Goal: Information Seeking & Learning: Learn about a topic

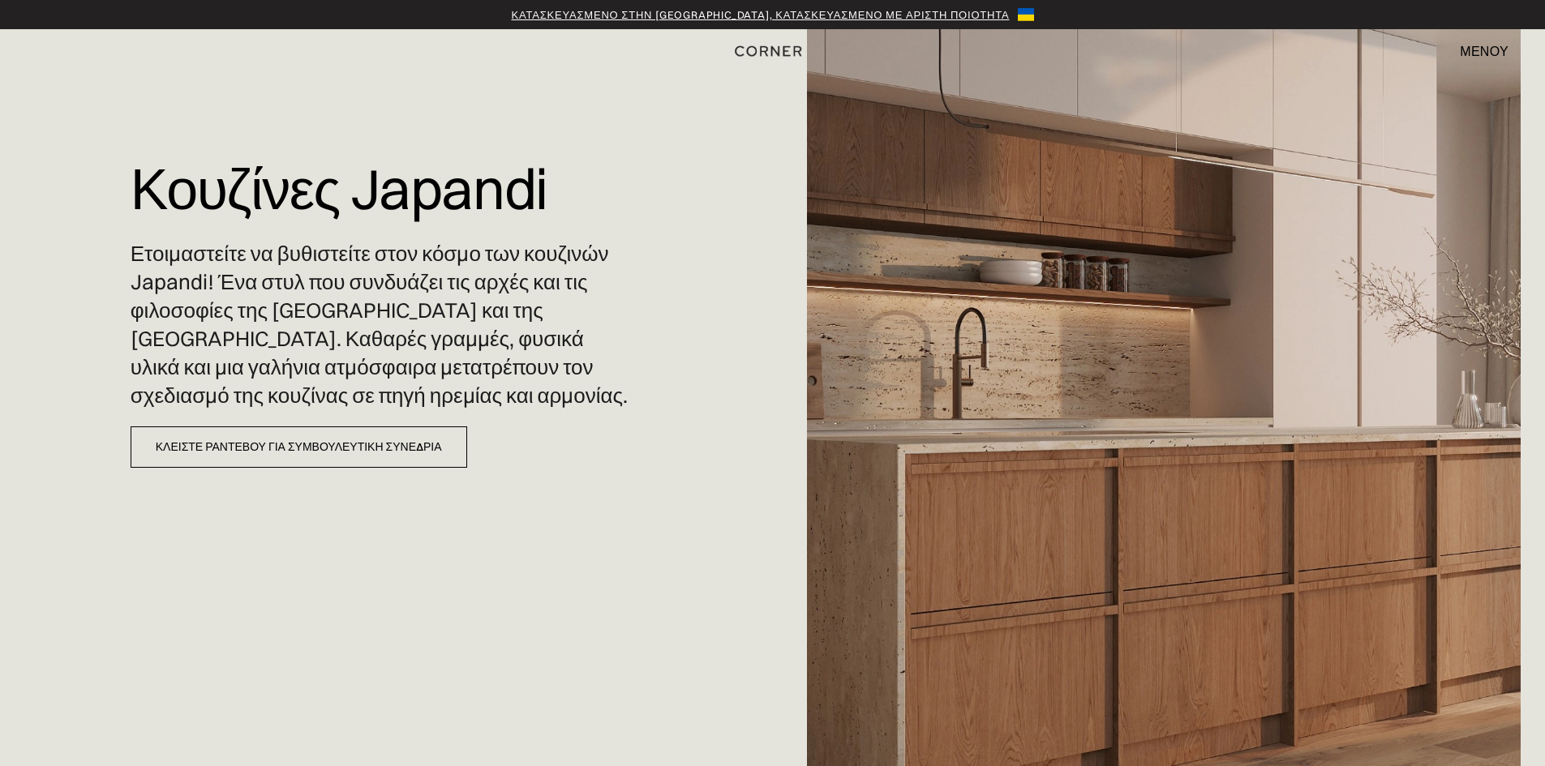
click at [1494, 51] on font "μενού" at bounding box center [1484, 51] width 49 height 16
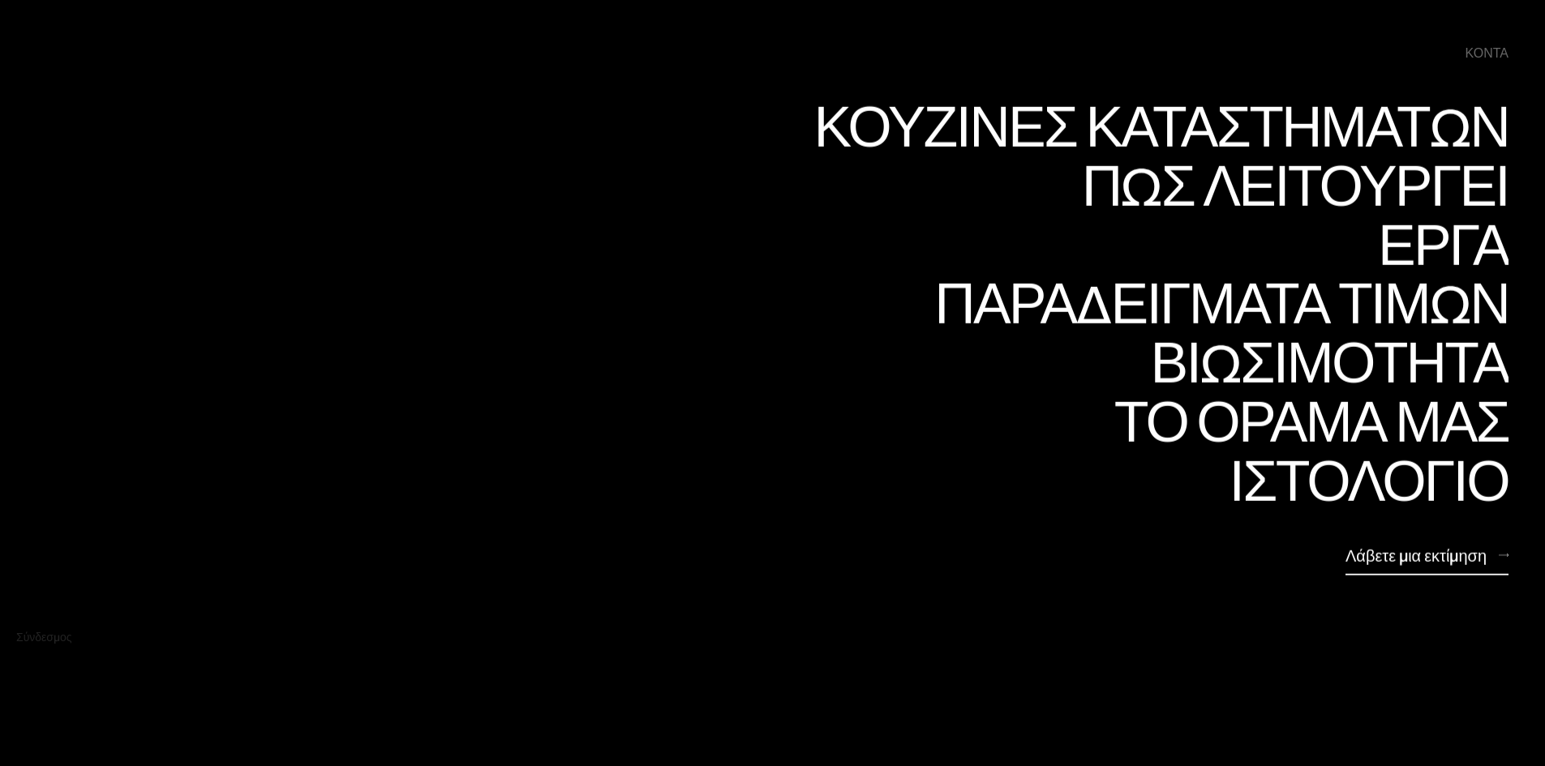
click at [1421, 552] on font "Λάβετε μια εκτίμηση" at bounding box center [1416, 555] width 141 height 20
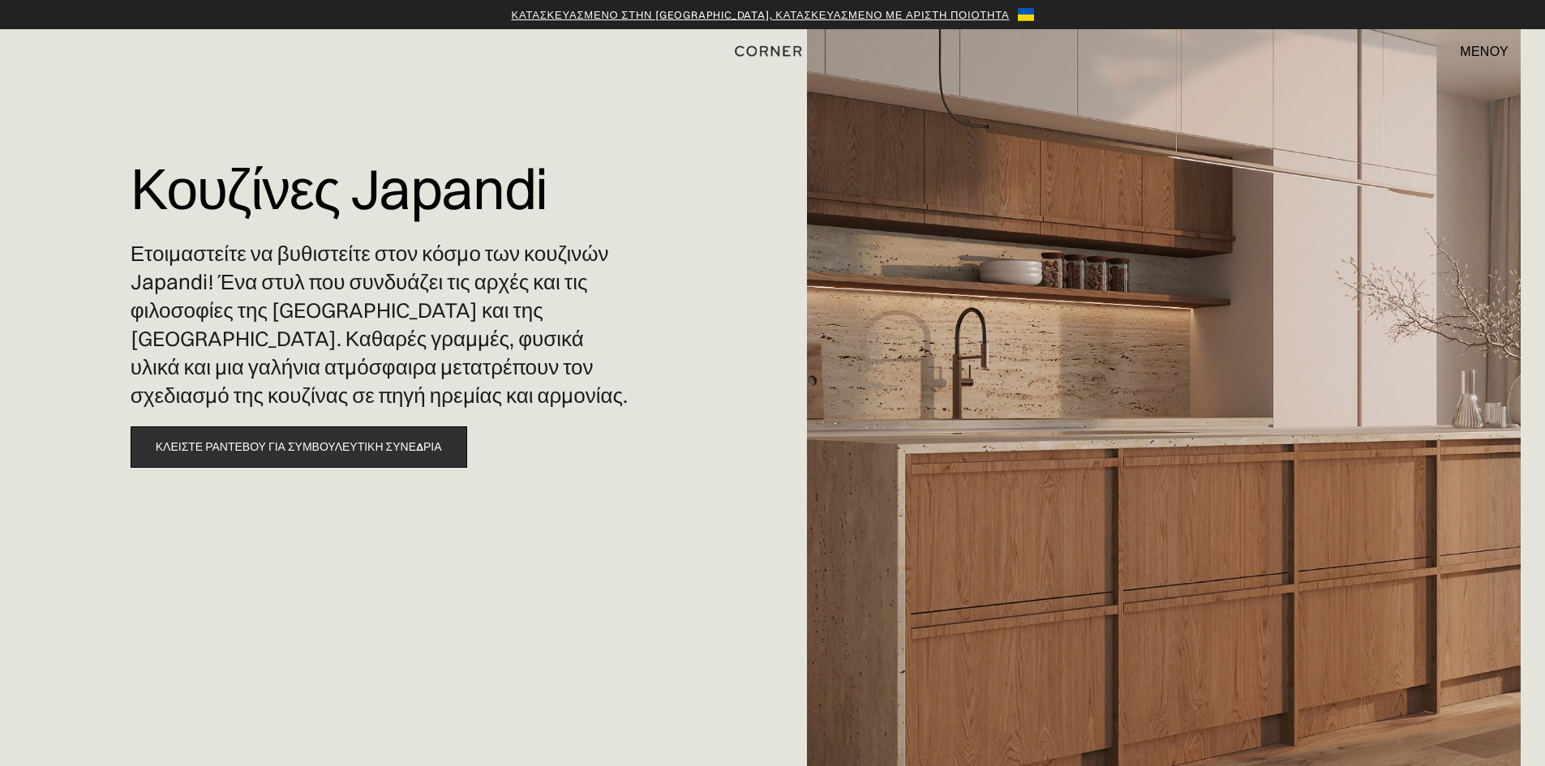
click at [345, 449] on font "Κλείστε ραντεβού για συμβουλευτική συνεδρία" at bounding box center [299, 447] width 286 height 15
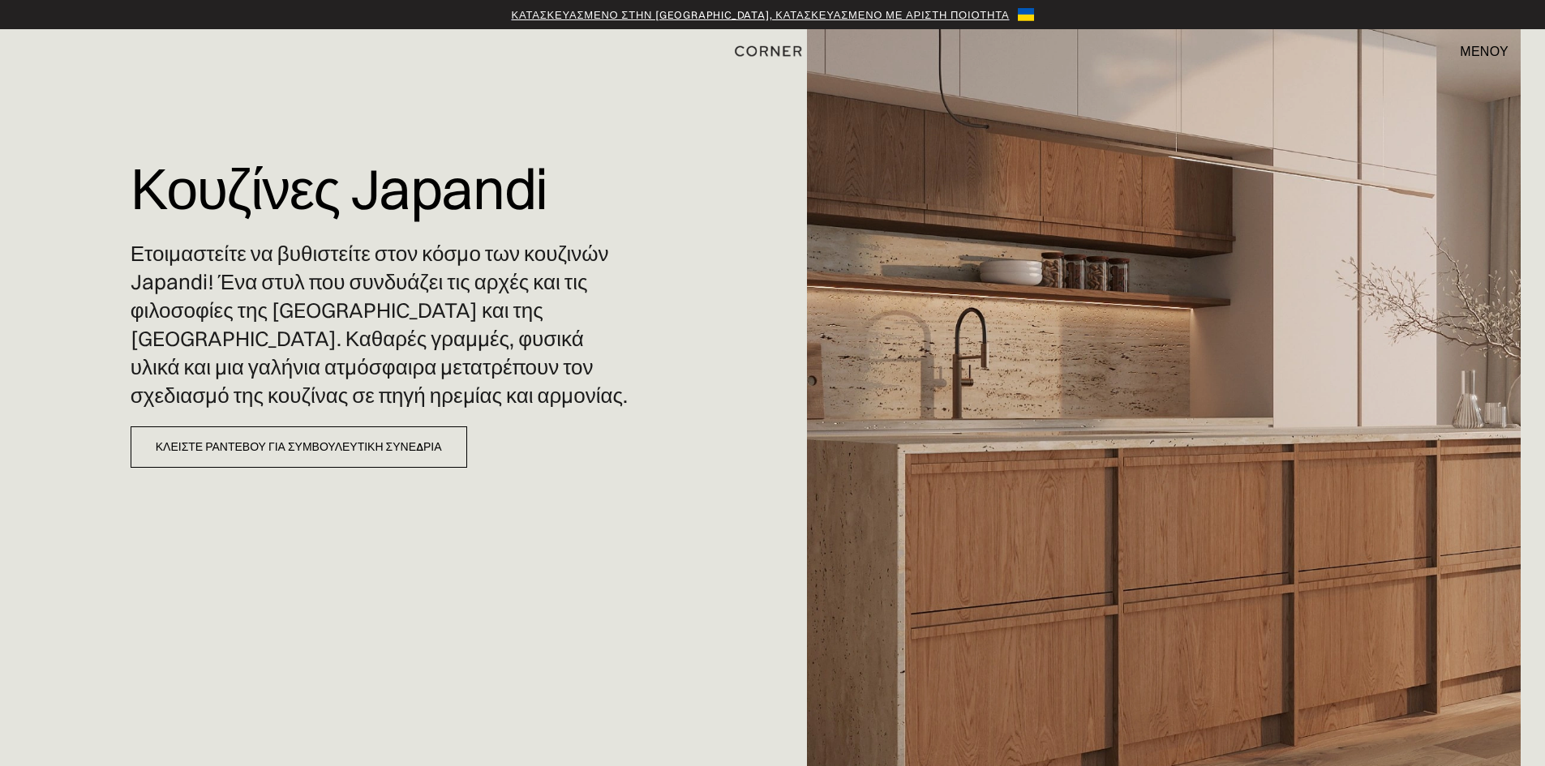
click at [1485, 49] on font "μενού" at bounding box center [1484, 51] width 49 height 16
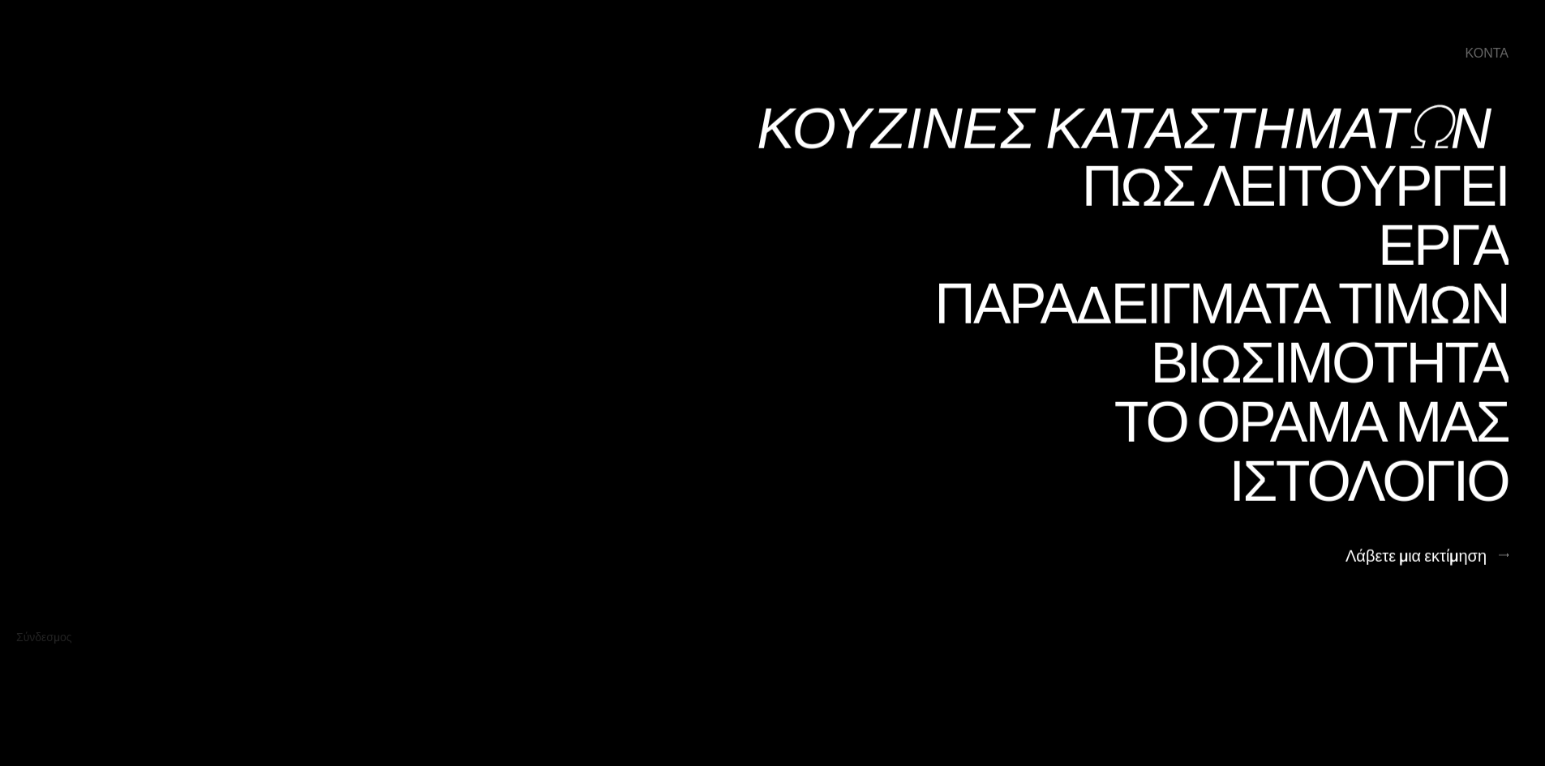
click at [1297, 134] on font "Κουζίνες καταστημάτων" at bounding box center [1124, 126] width 735 height 79
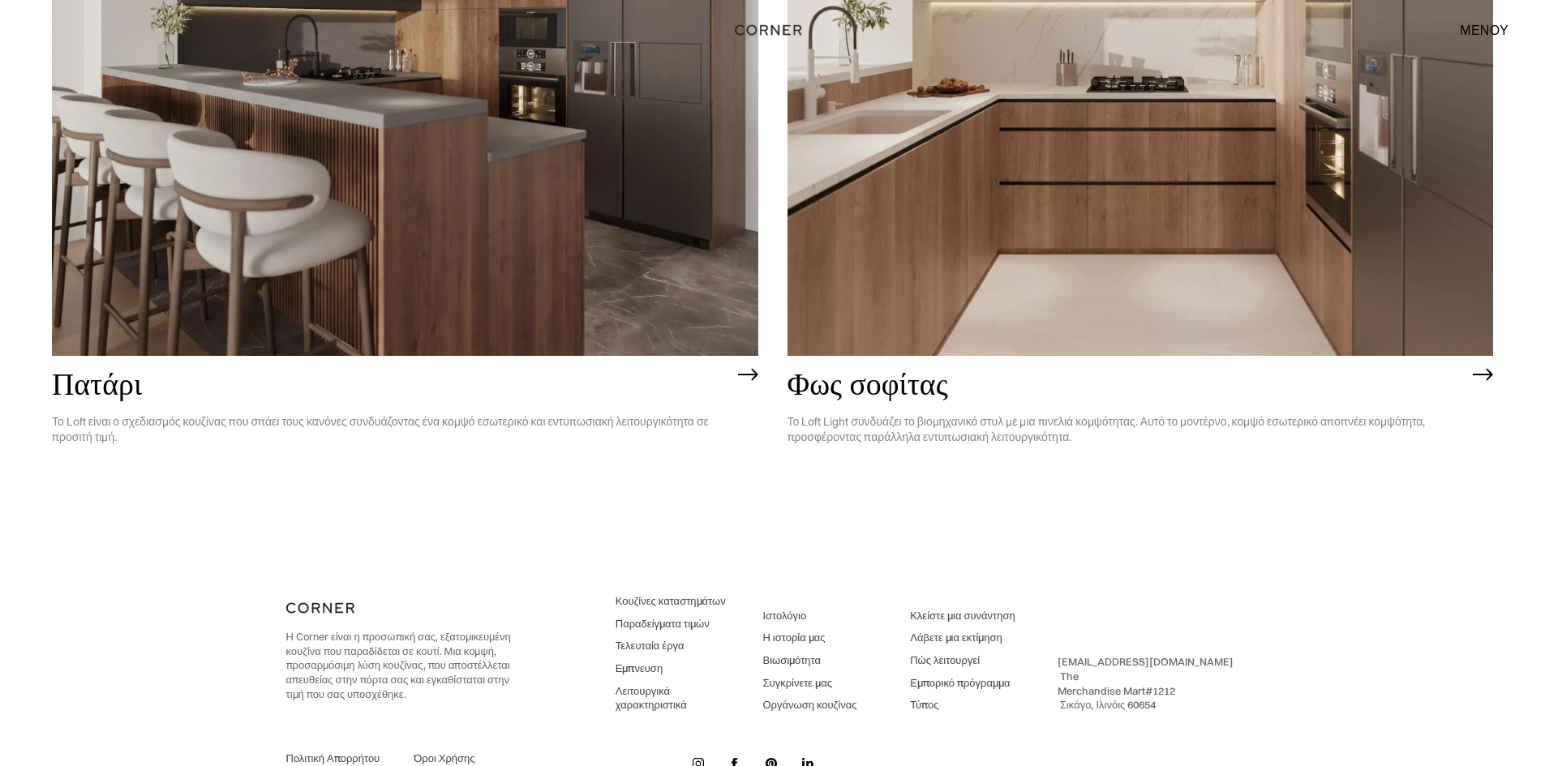
scroll to position [5286, 0]
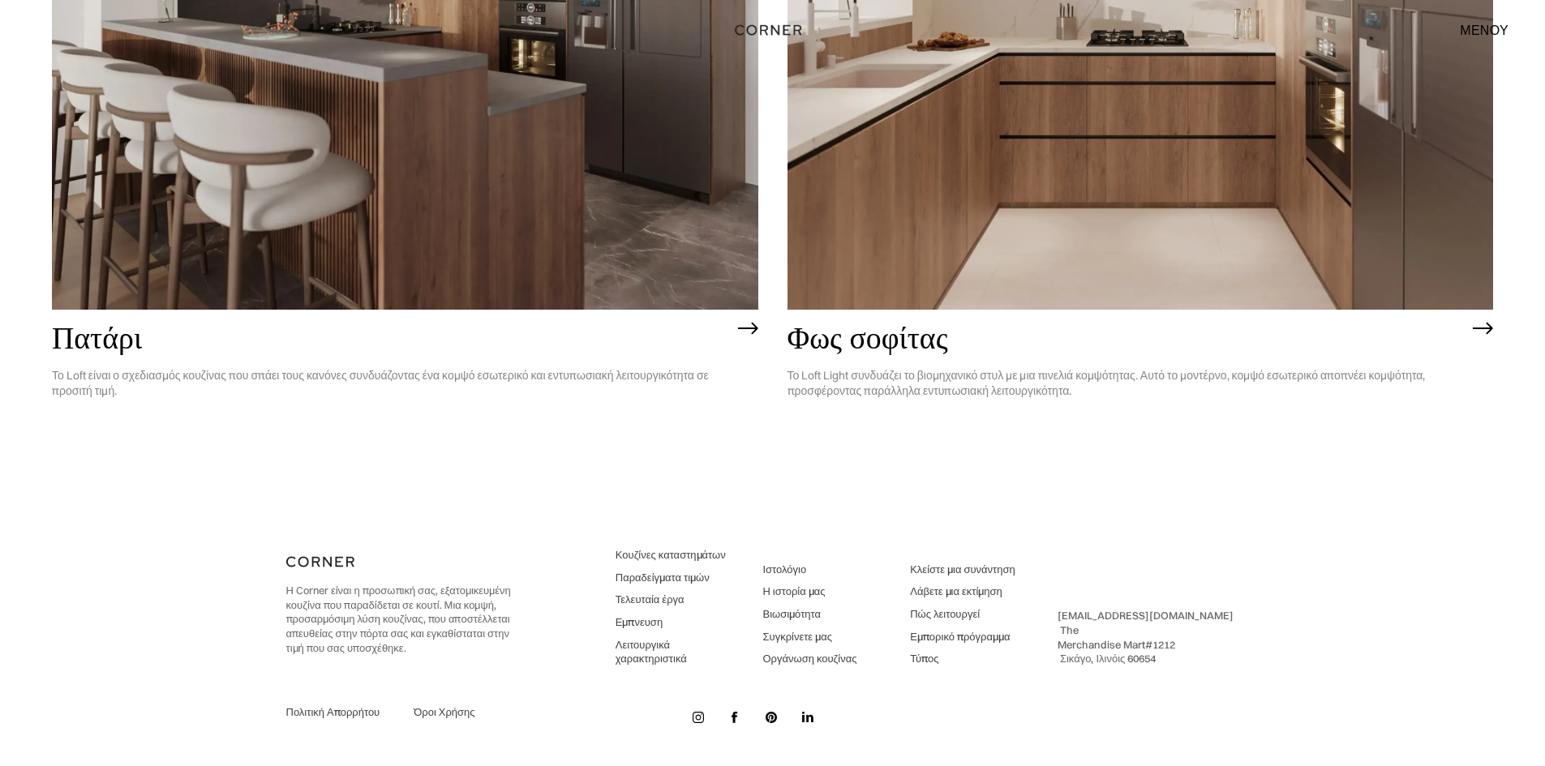
click at [948, 616] on font "Πώς λειτουργεί" at bounding box center [945, 613] width 70 height 13
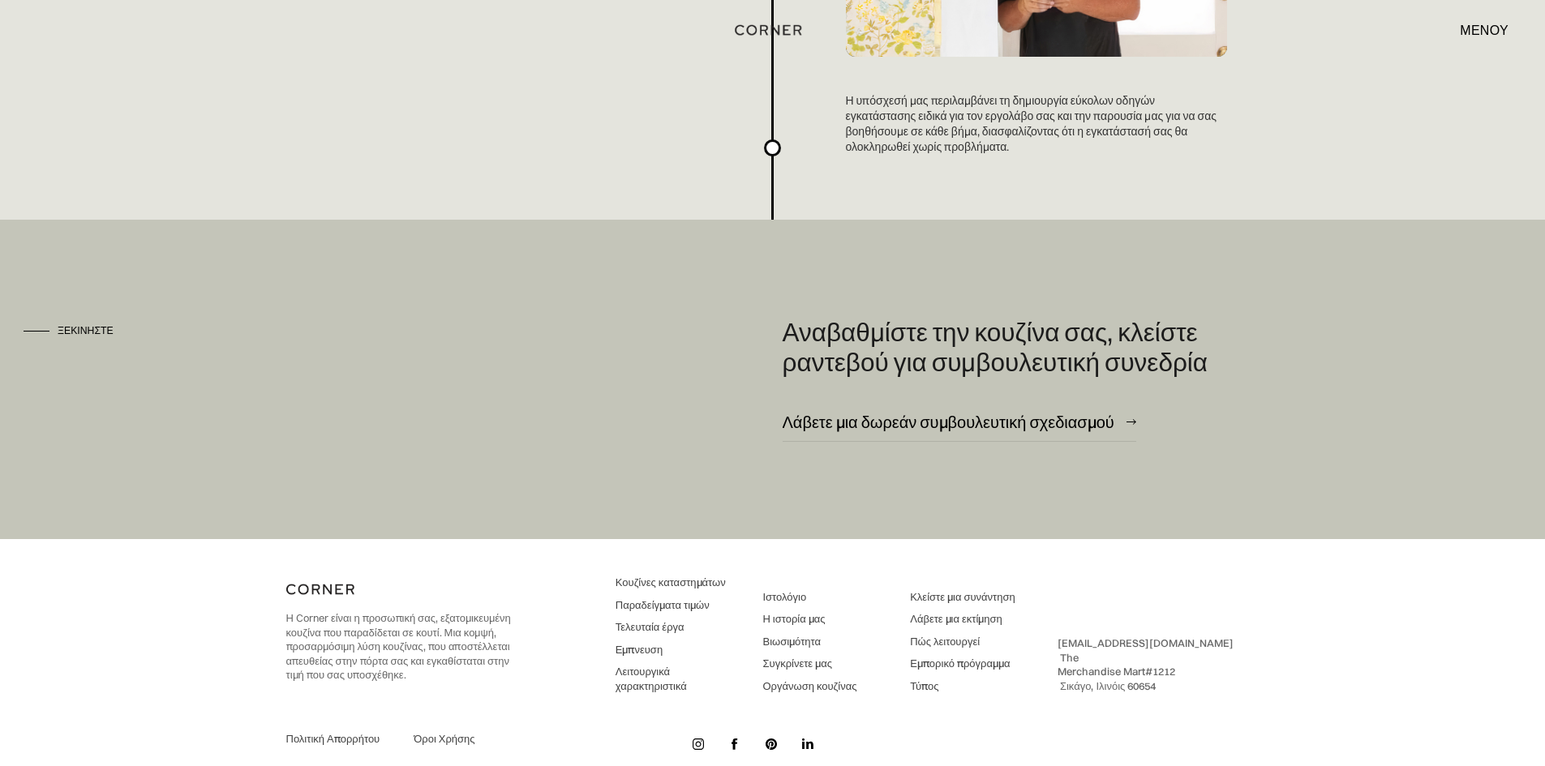
scroll to position [4501, 0]
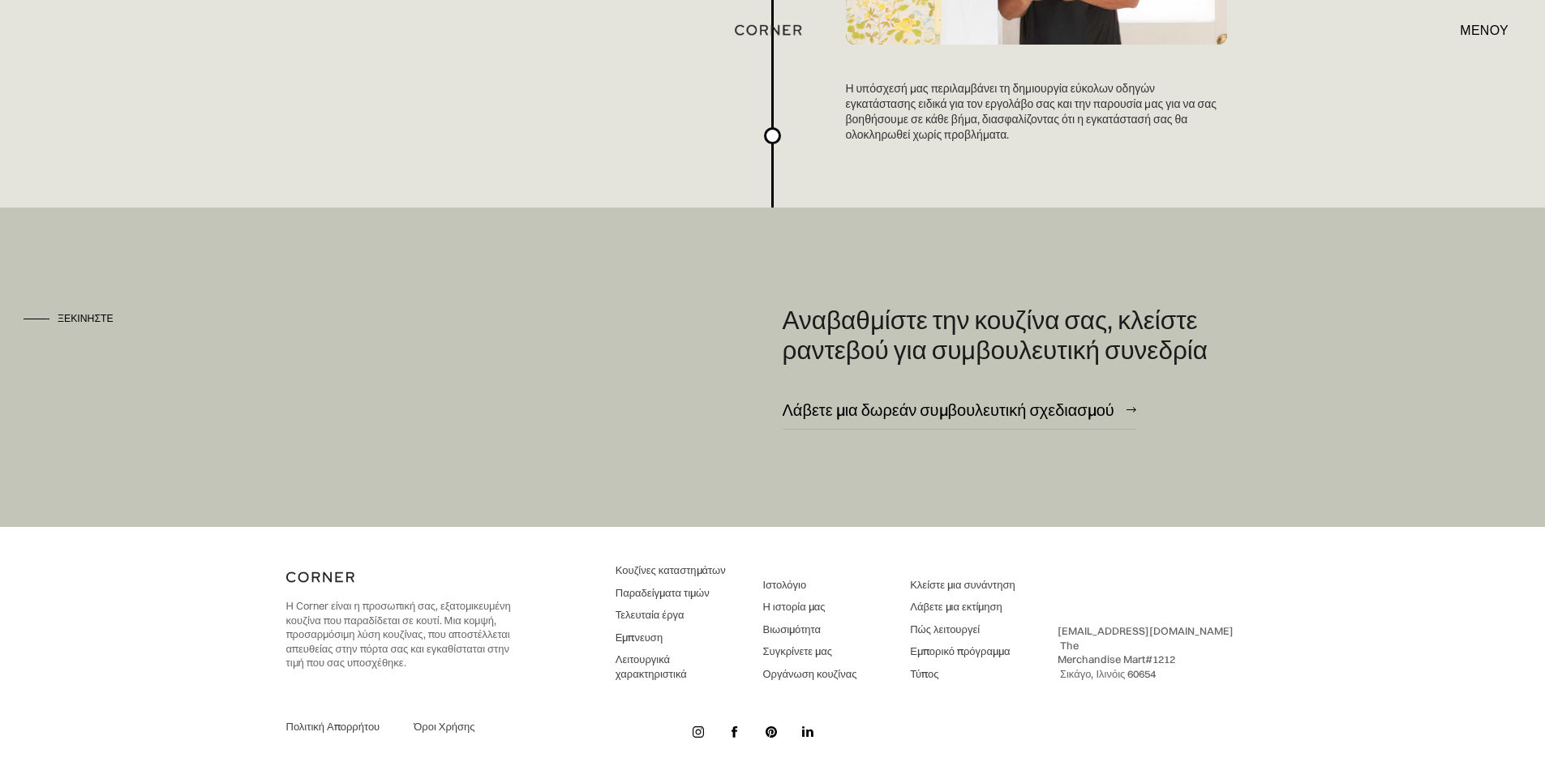
click at [663, 608] on font "Τελευταία έργα" at bounding box center [650, 614] width 69 height 13
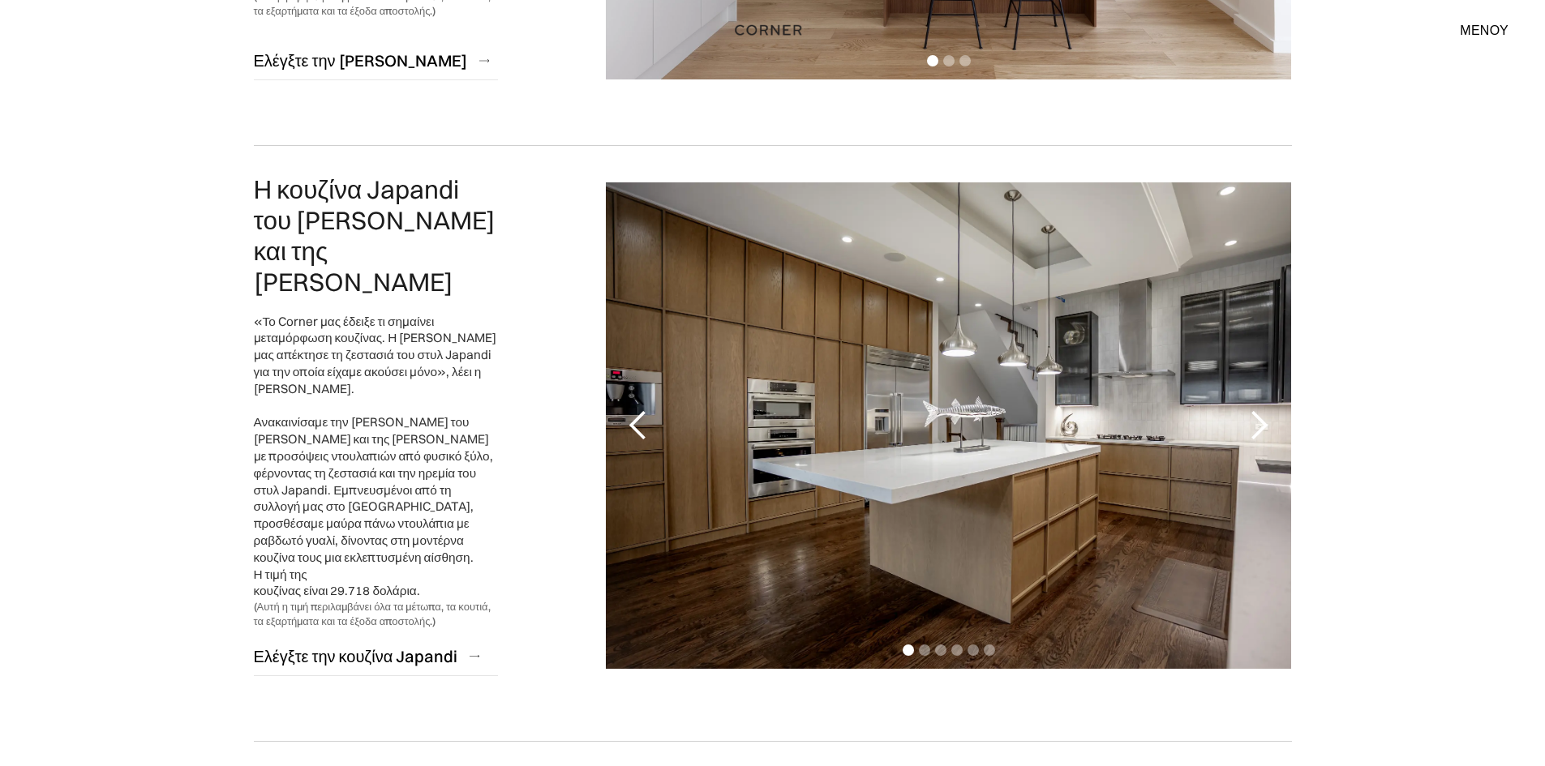
scroll to position [649, 0]
click at [1262, 411] on div "επόμενη διαφάνεια" at bounding box center [1259, 425] width 32 height 32
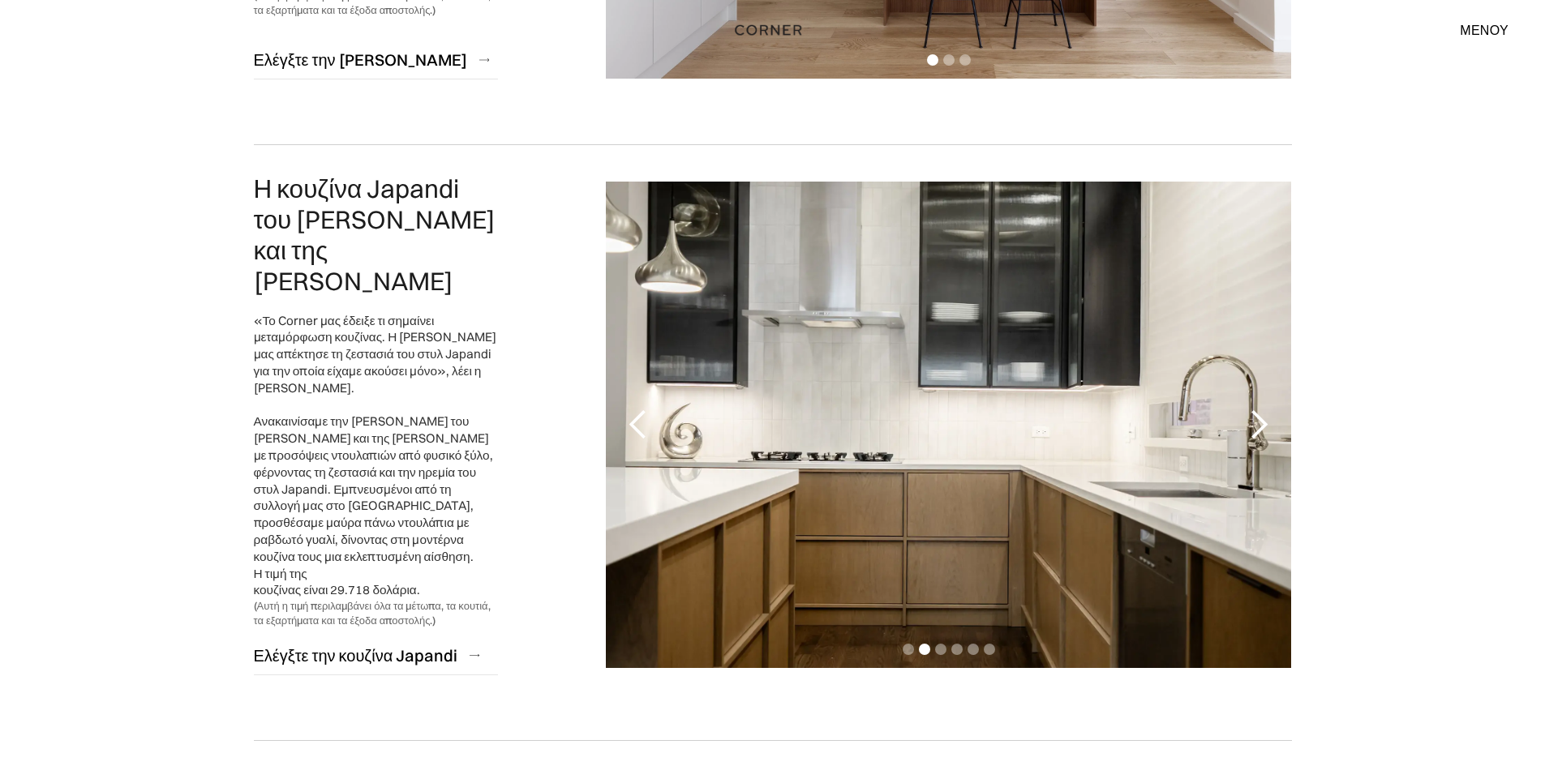
click at [1262, 411] on div "επόμενη διαφάνεια" at bounding box center [1259, 425] width 32 height 32
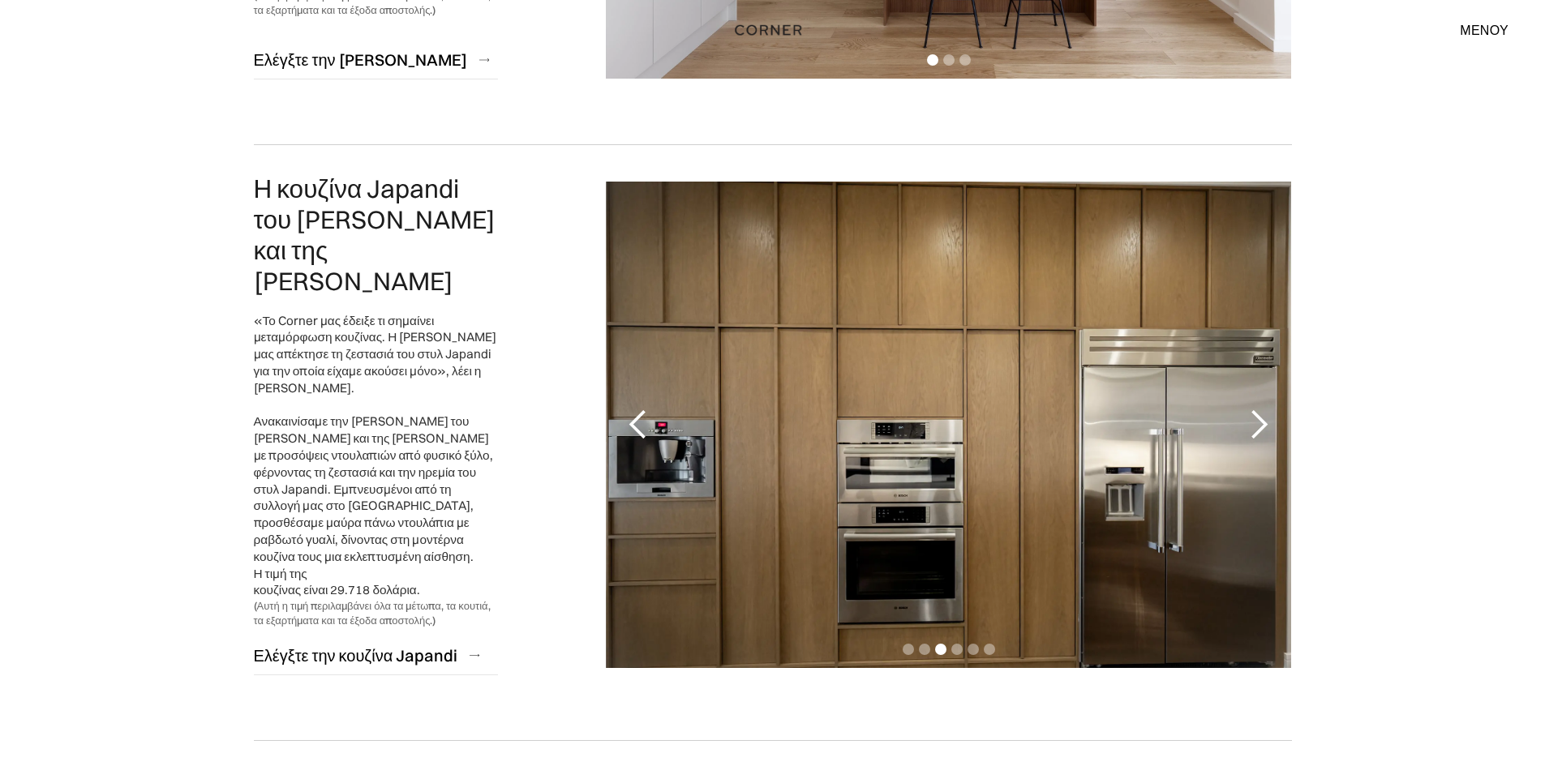
click at [1258, 411] on div "επόμενη διαφάνεια" at bounding box center [1259, 425] width 32 height 32
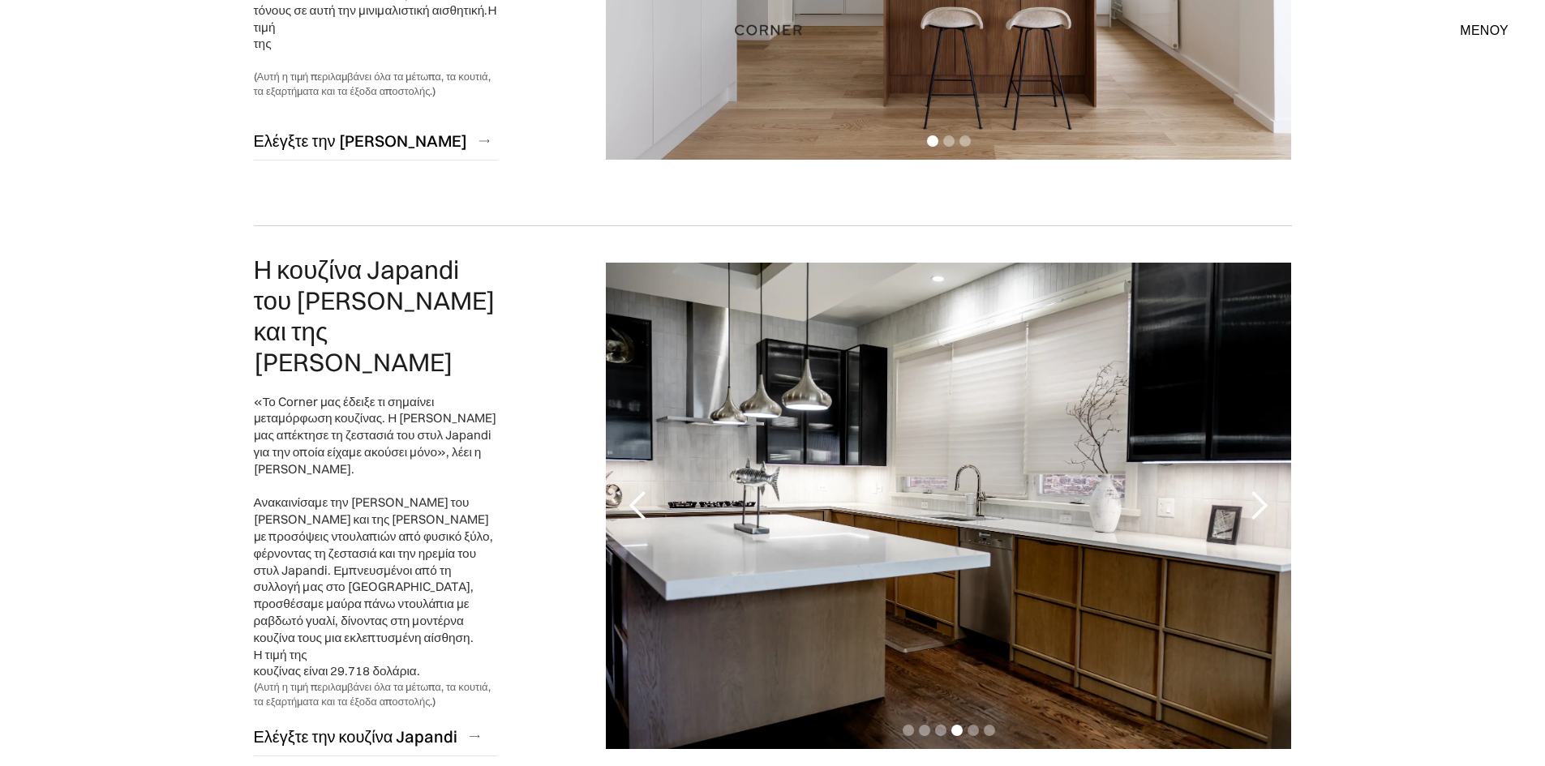
scroll to position [730, 0]
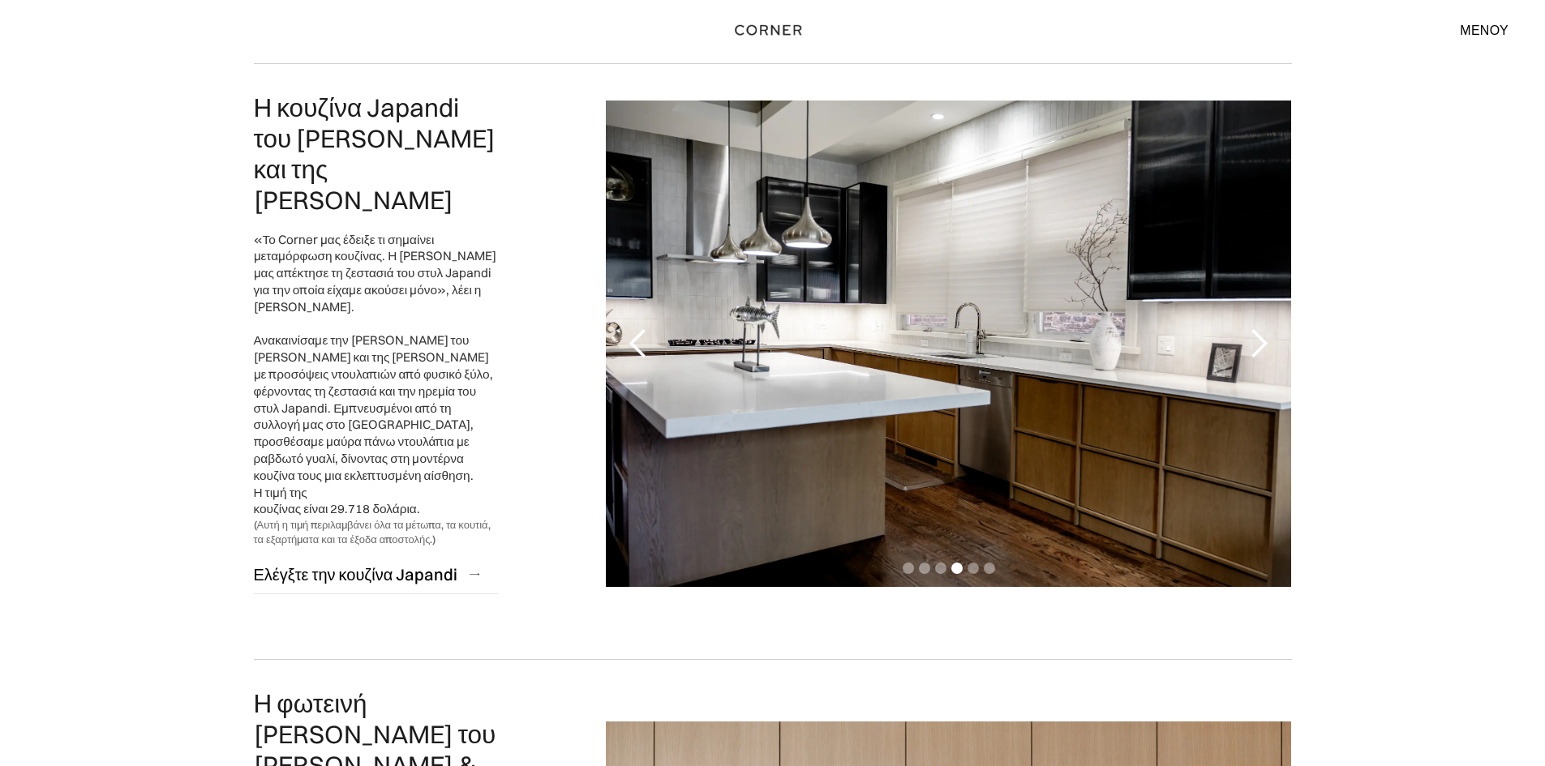
click at [1259, 334] on div "επόμενη διαφάνεια" at bounding box center [1259, 344] width 32 height 32
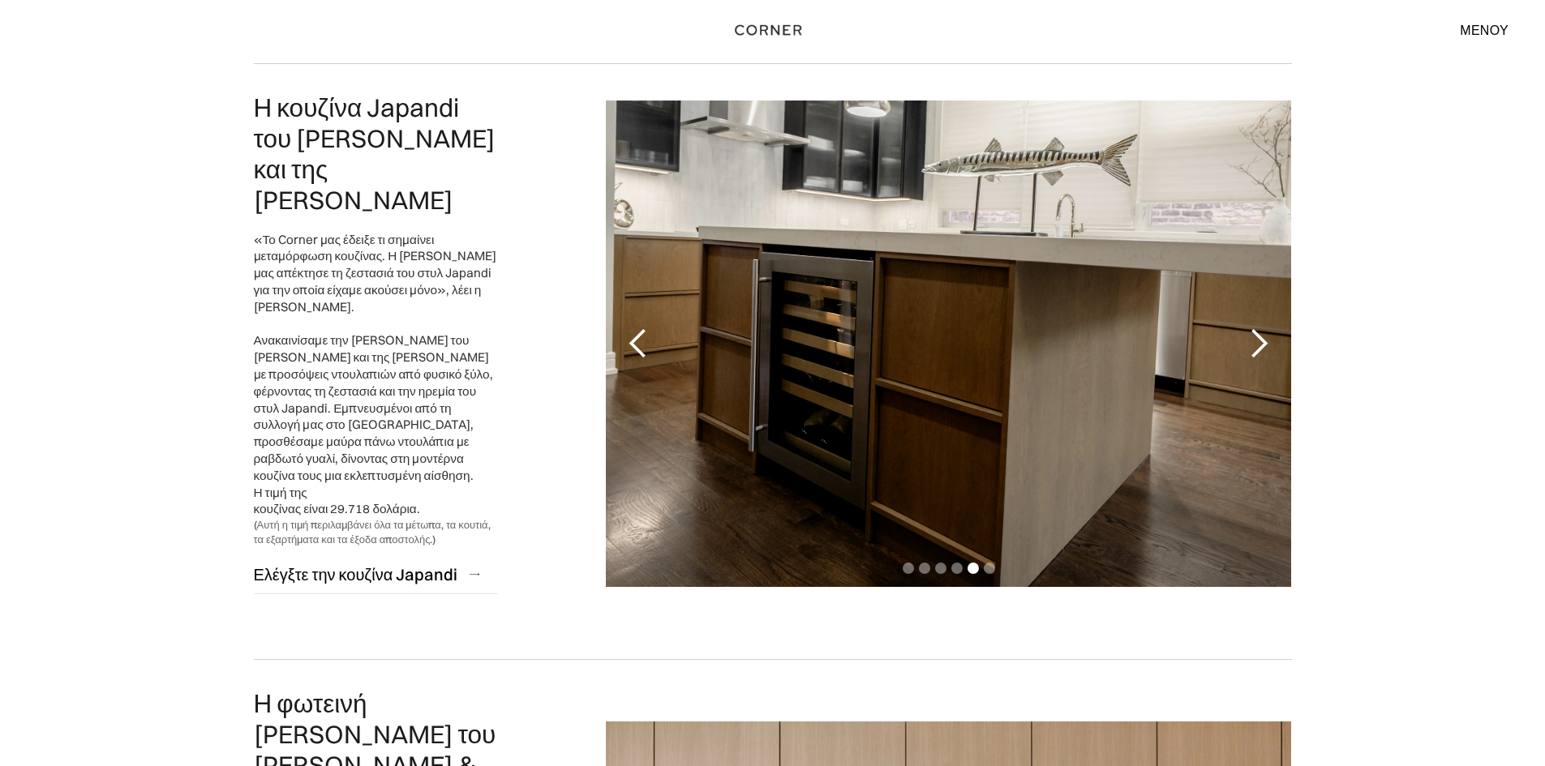
click at [1259, 334] on div "επόμενη διαφάνεια" at bounding box center [1259, 344] width 32 height 32
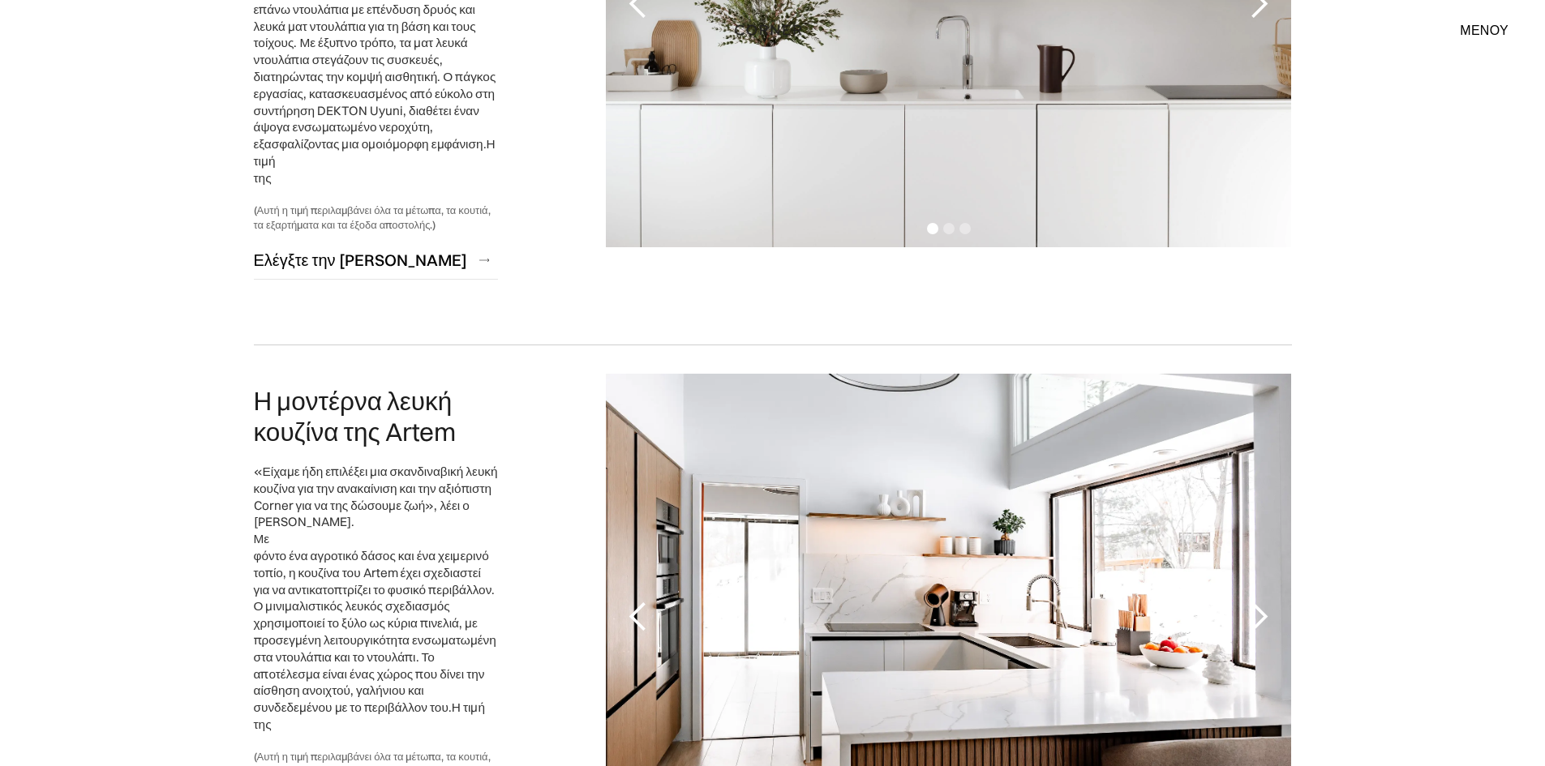
scroll to position [1784, 0]
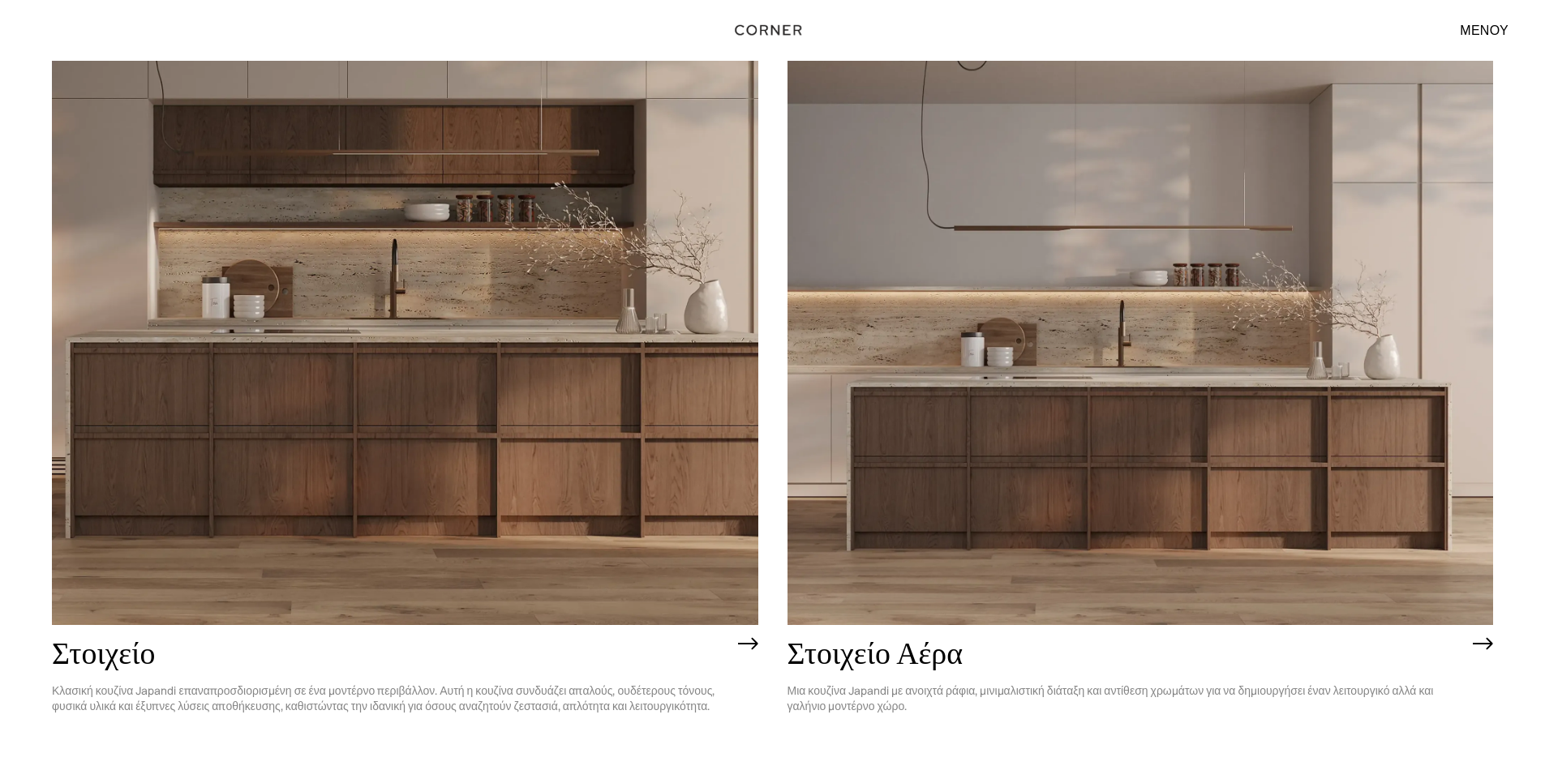
scroll to position [1784, 0]
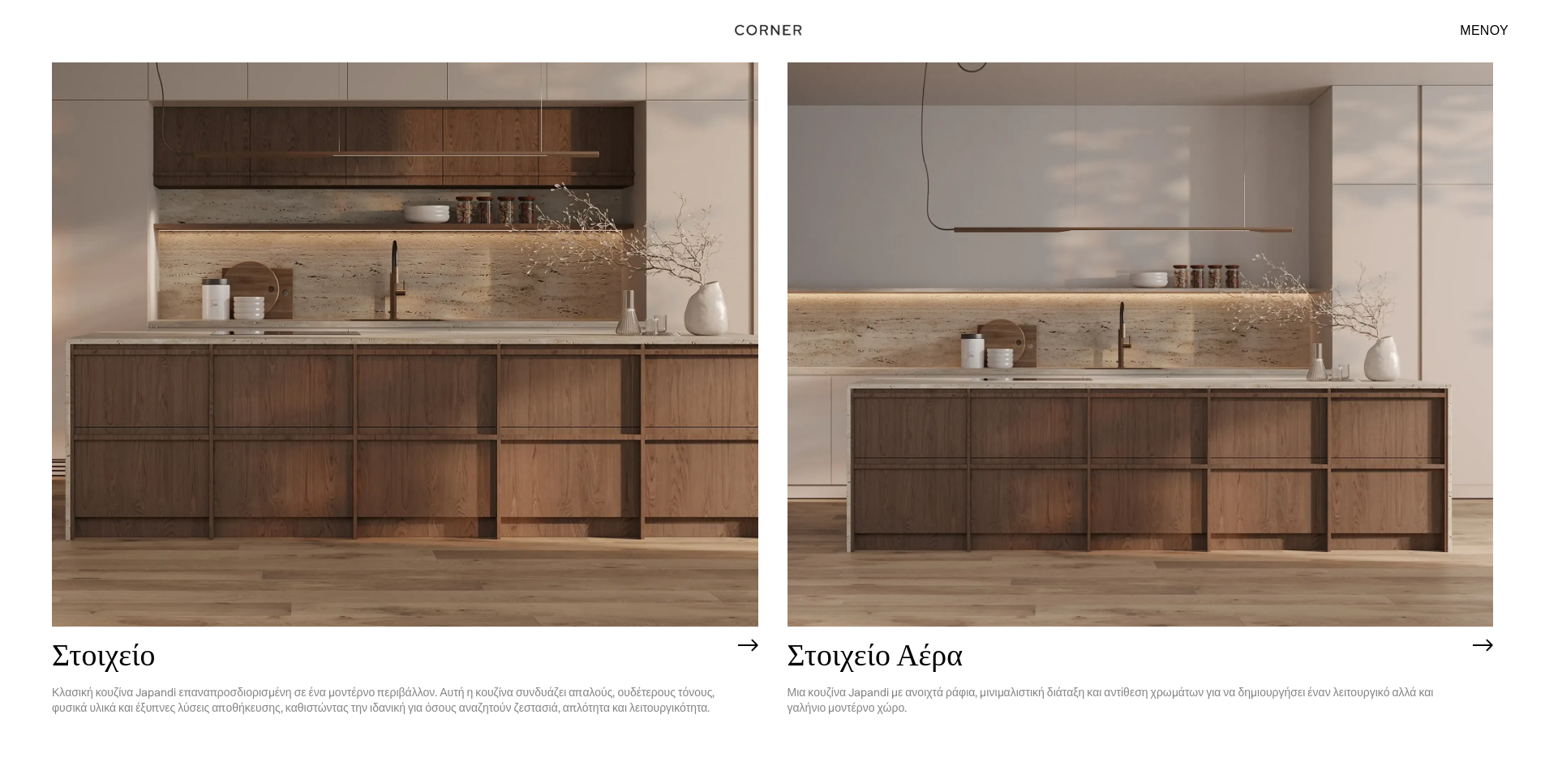
click at [510, 414] on img at bounding box center [405, 344] width 706 height 564
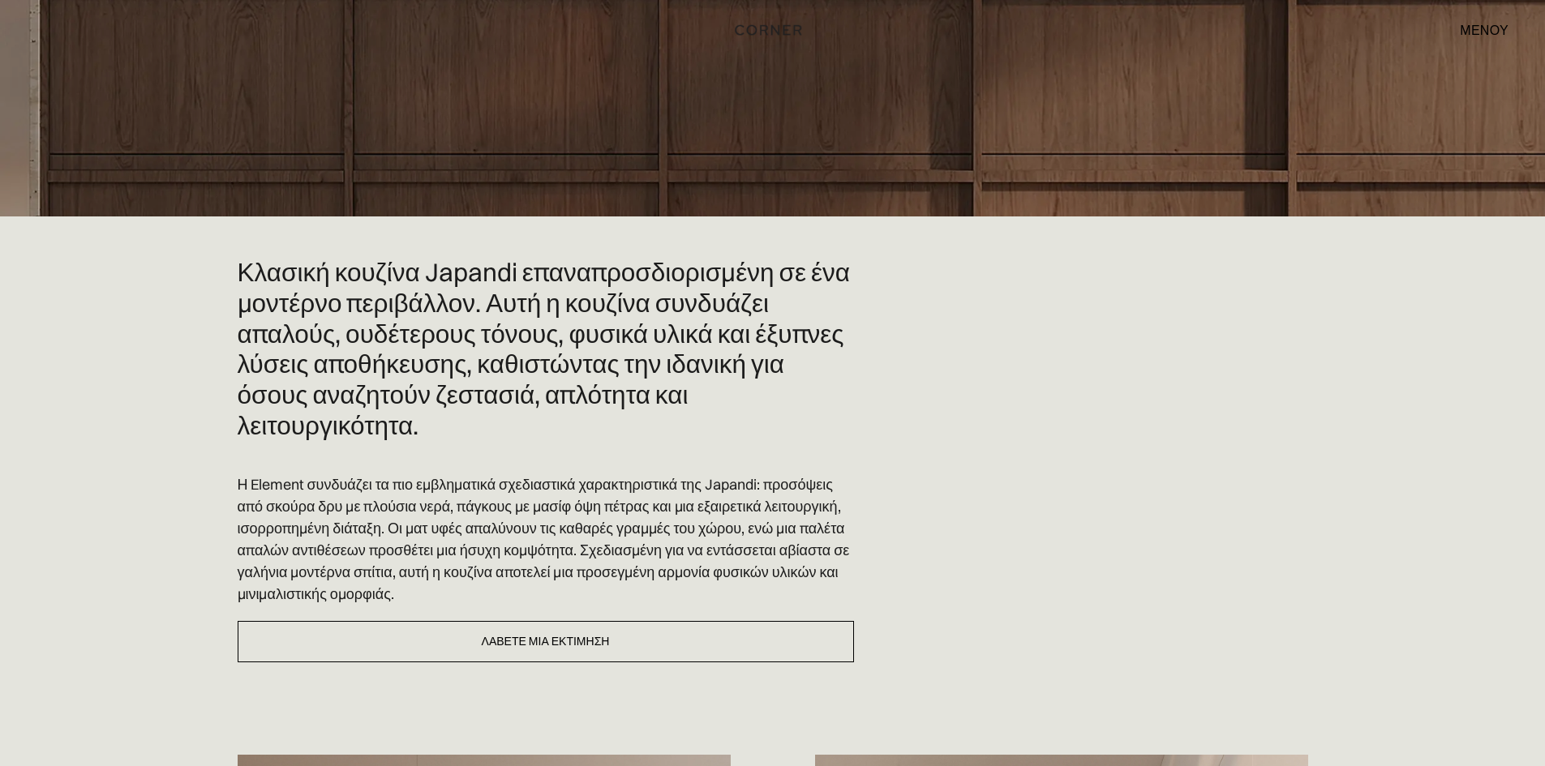
scroll to position [243, 0]
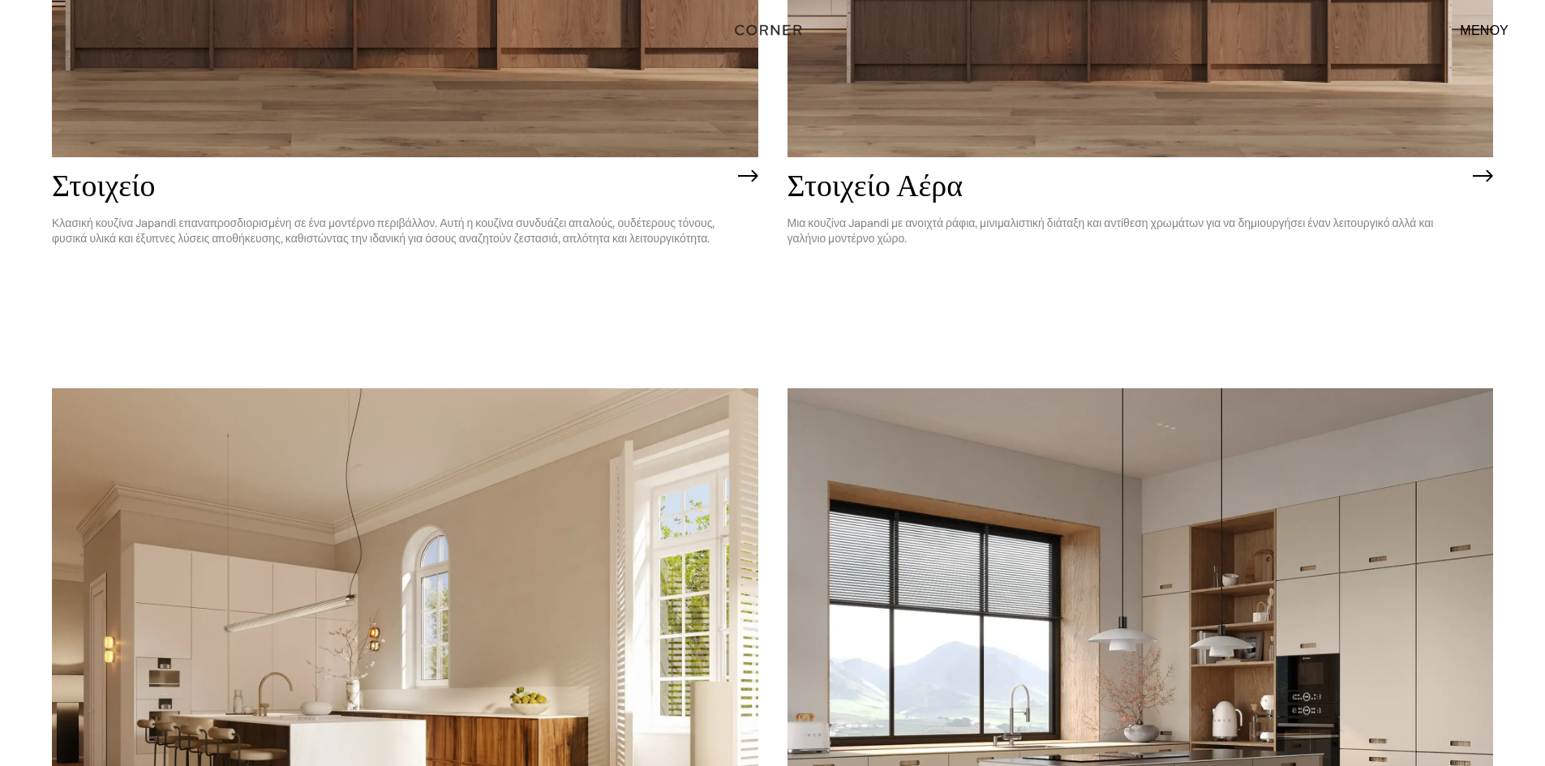
scroll to position [2106, 0]
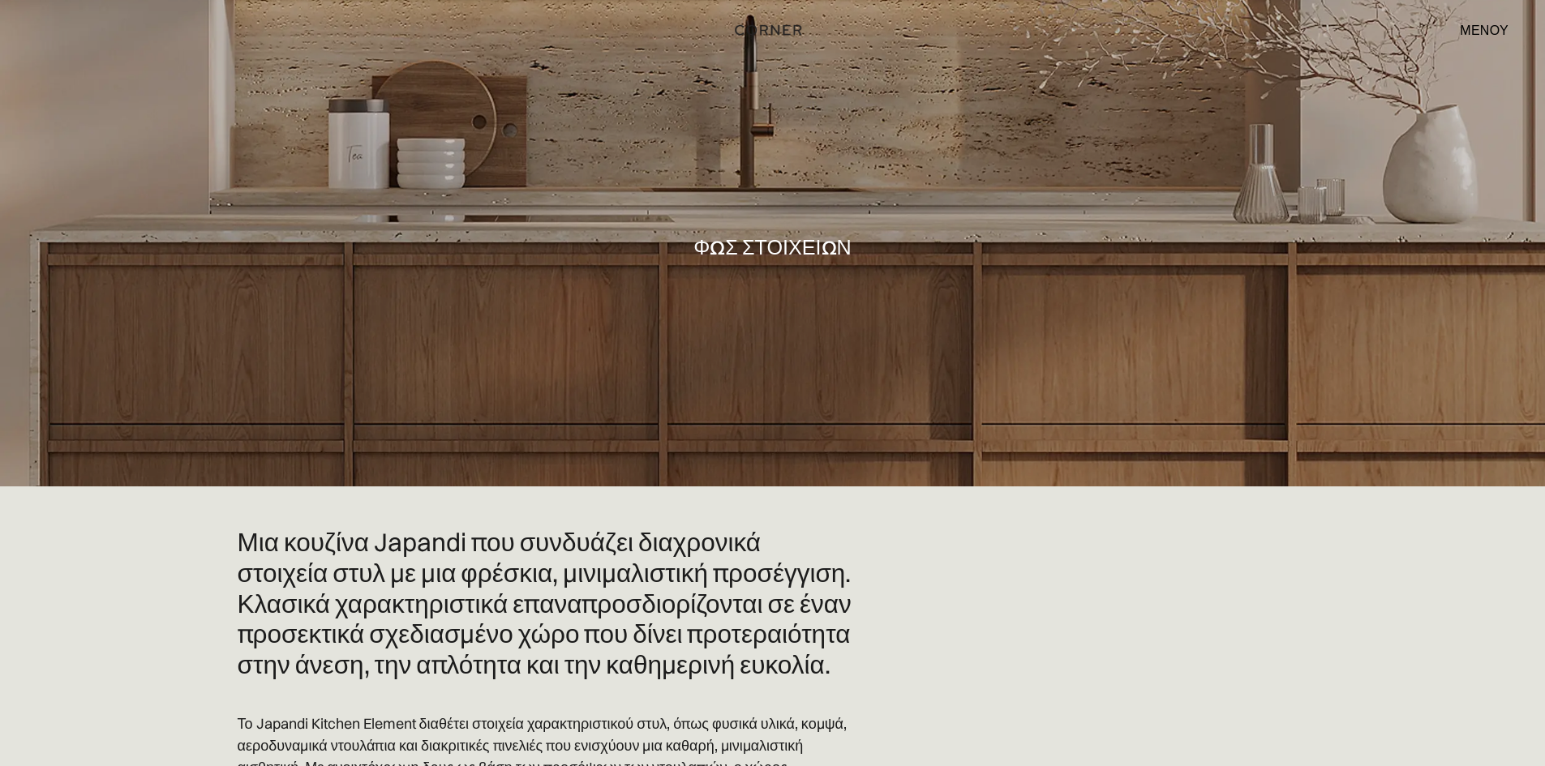
drag, startPoint x: 1349, startPoint y: 606, endPoint x: 1350, endPoint y: 573, distance: 32.5
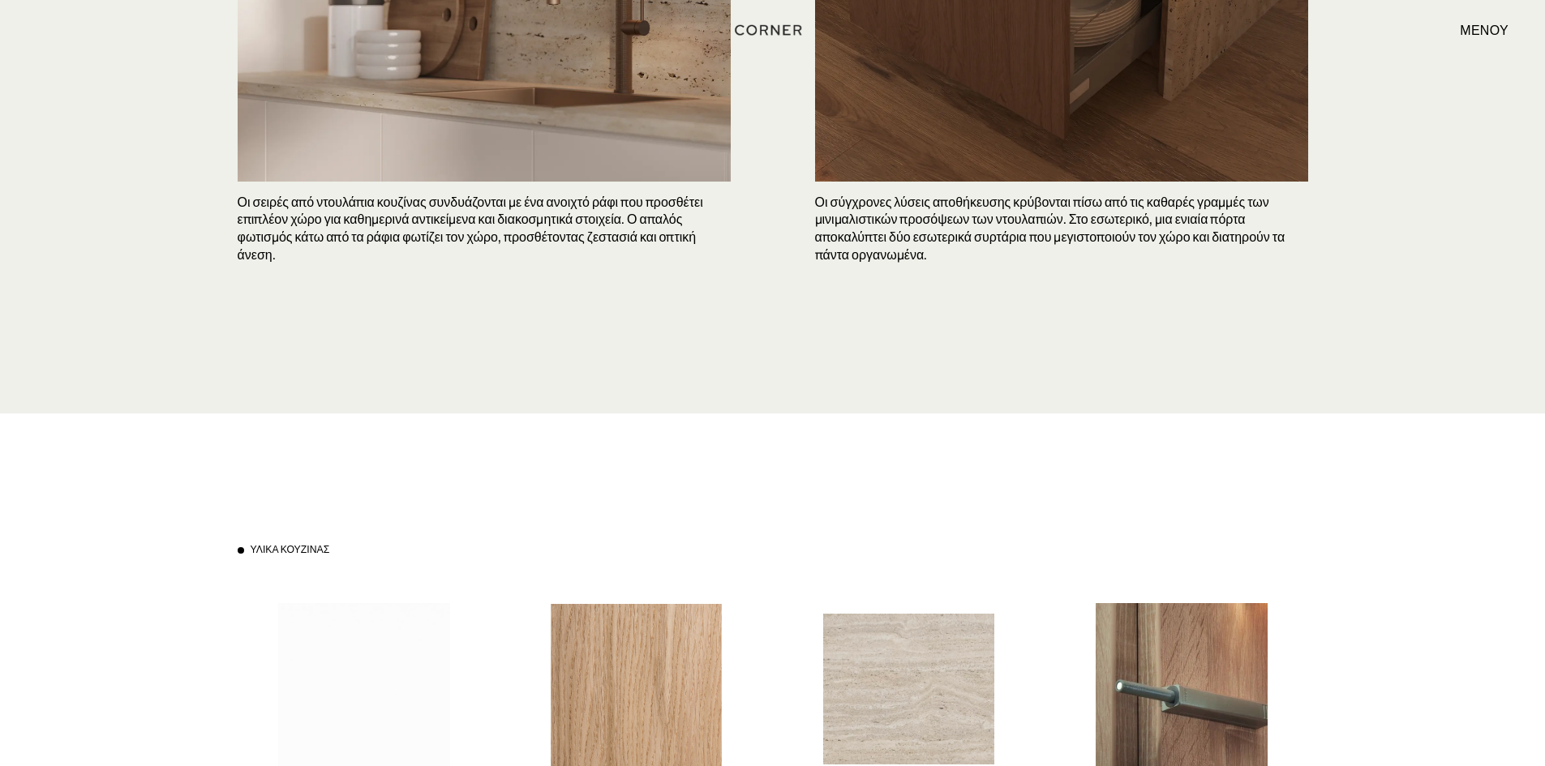
scroll to position [4704, 0]
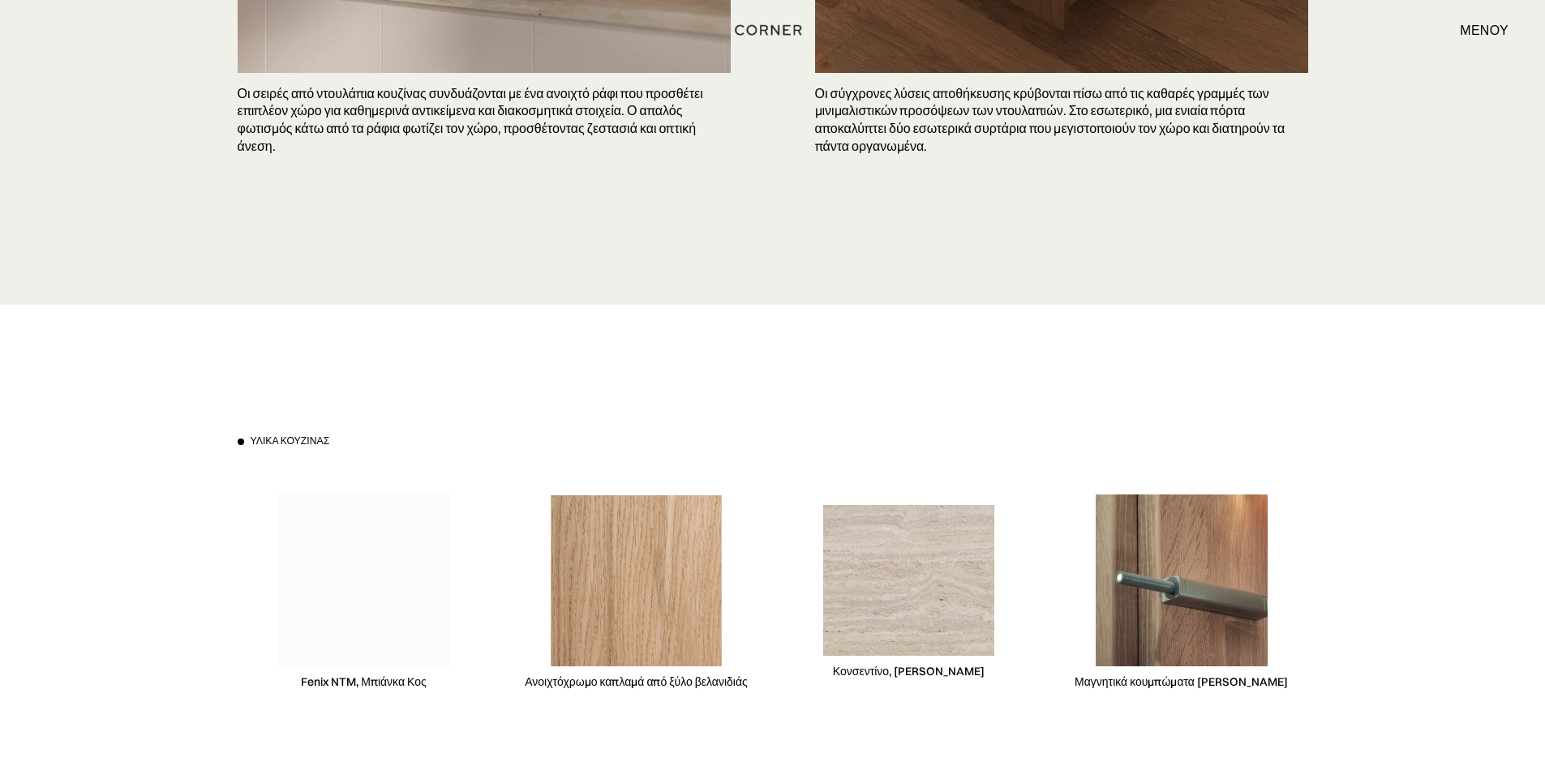
click at [671, 594] on img at bounding box center [637, 581] width 172 height 171
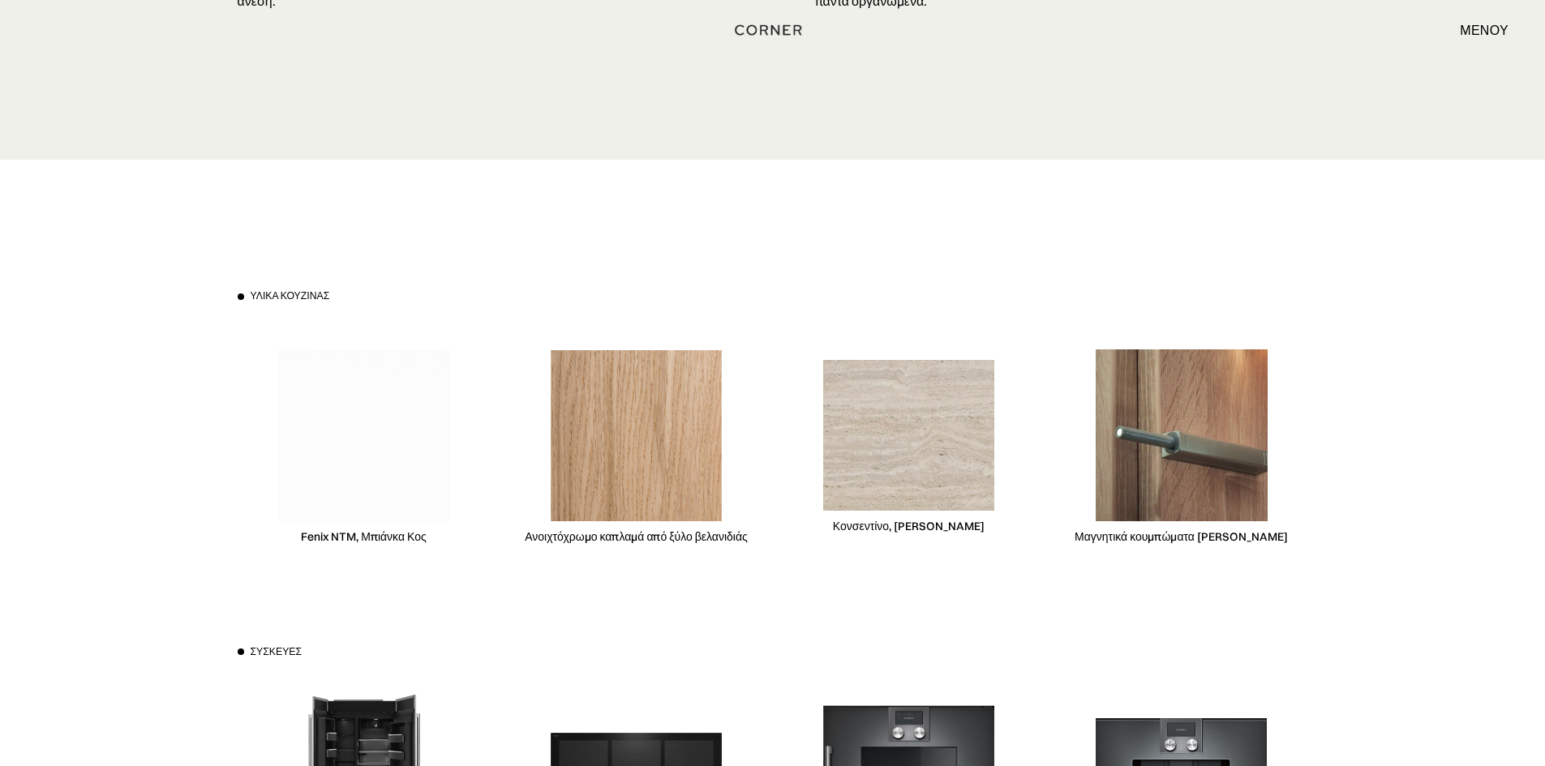
scroll to position [4785, 0]
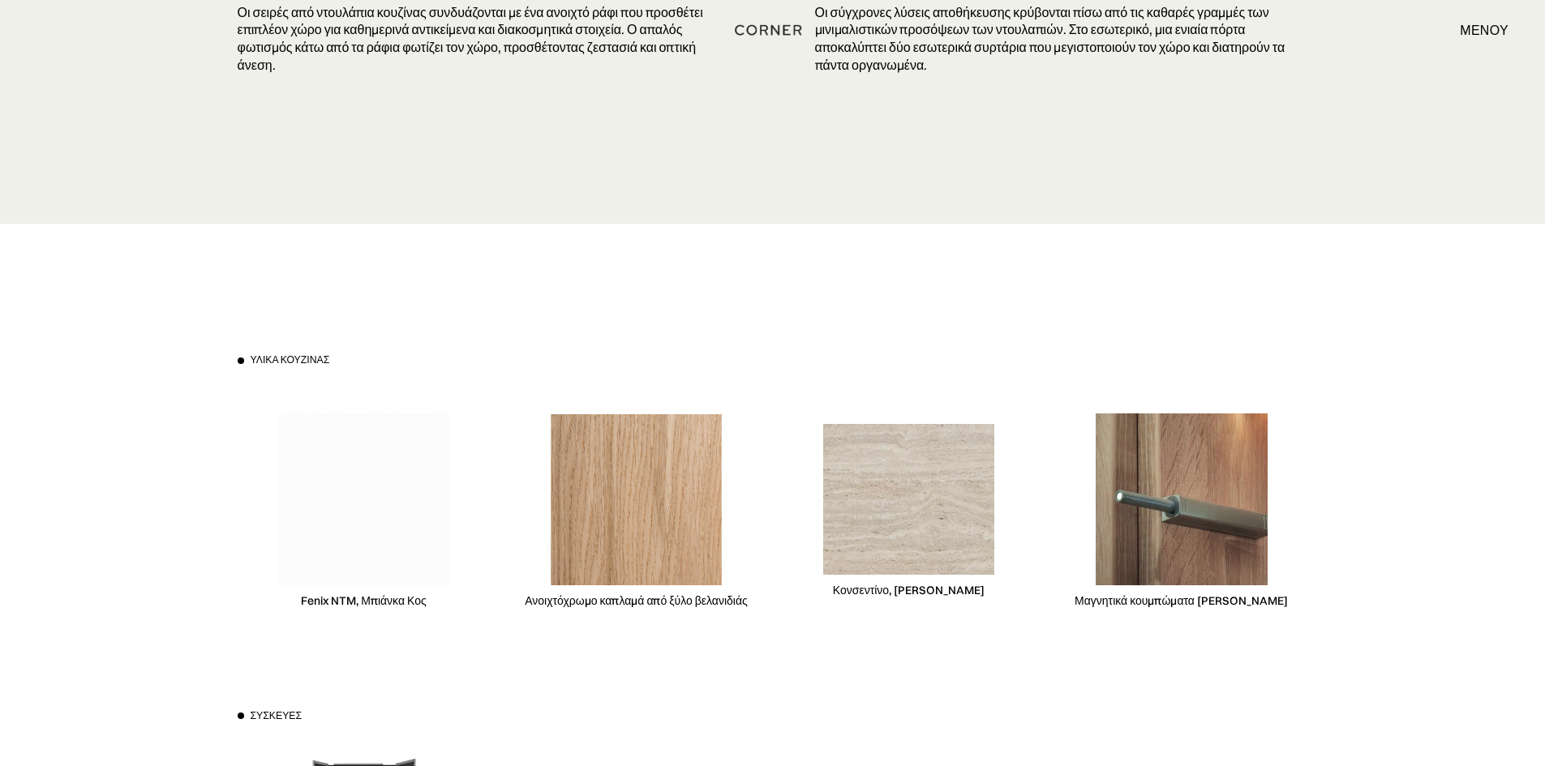
click at [904, 539] on img at bounding box center [909, 499] width 172 height 151
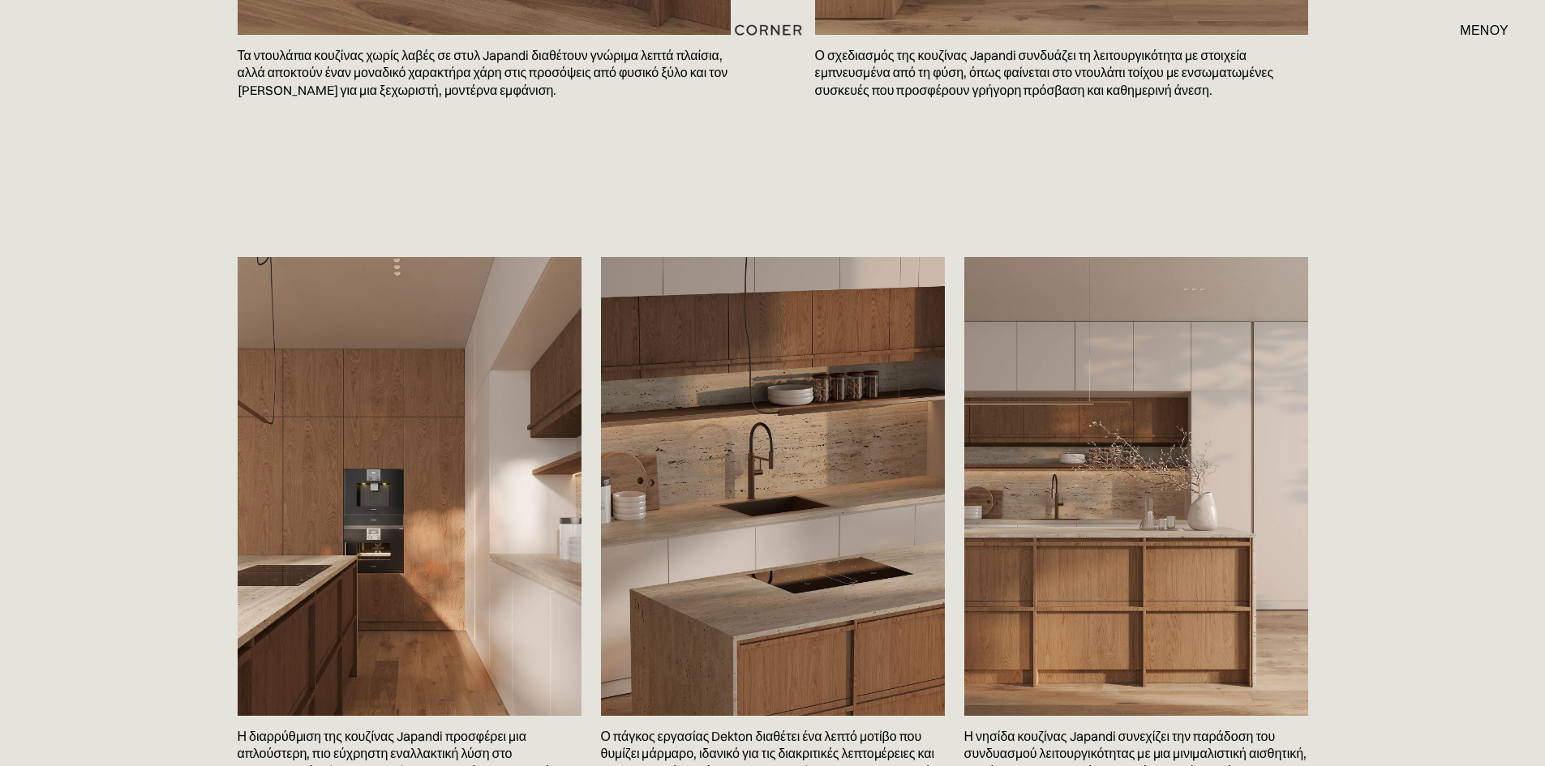
scroll to position [2595, 0]
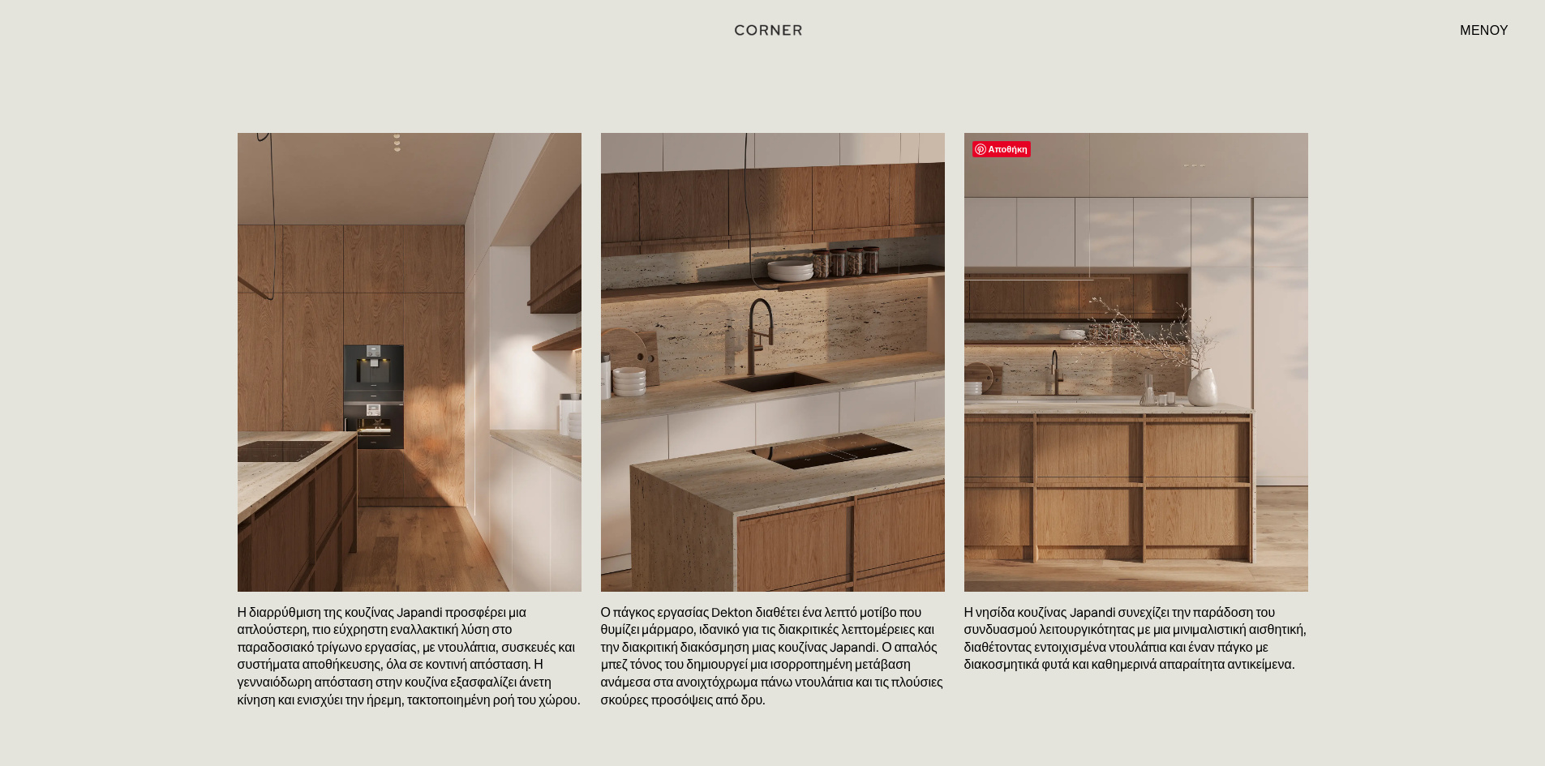
click at [1067, 518] on img at bounding box center [1136, 362] width 344 height 458
drag, startPoint x: 1058, startPoint y: 484, endPoint x: 1471, endPoint y: 495, distance: 413.0
click at [1471, 495] on div "Αποθήκη Η διαρρύθμιση της κουζίνας Japandi προσφέρει μια απλούστερη, πιο εύχρησ…" at bounding box center [772, 459] width 1545 height 734
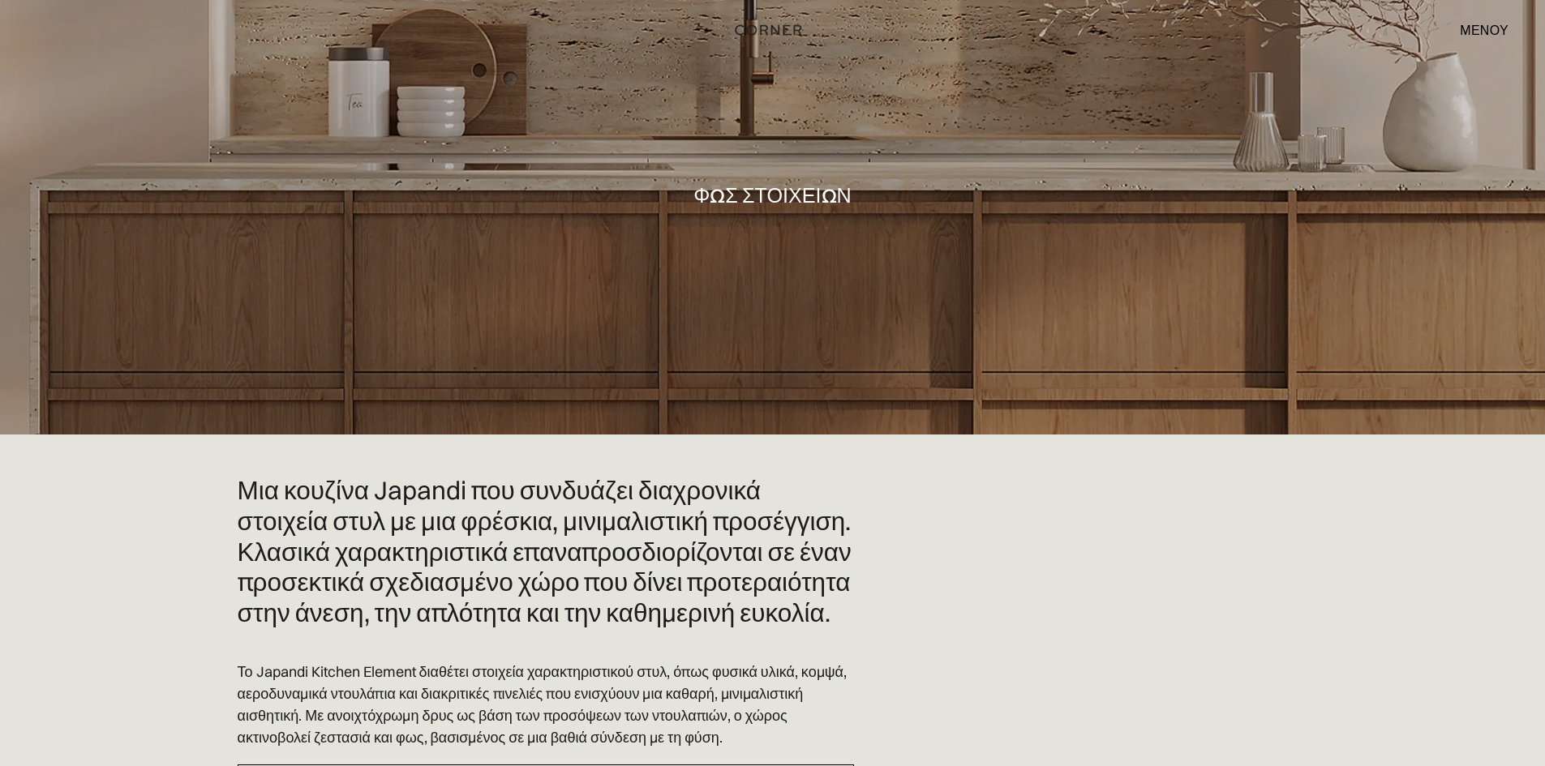
scroll to position [81, 0]
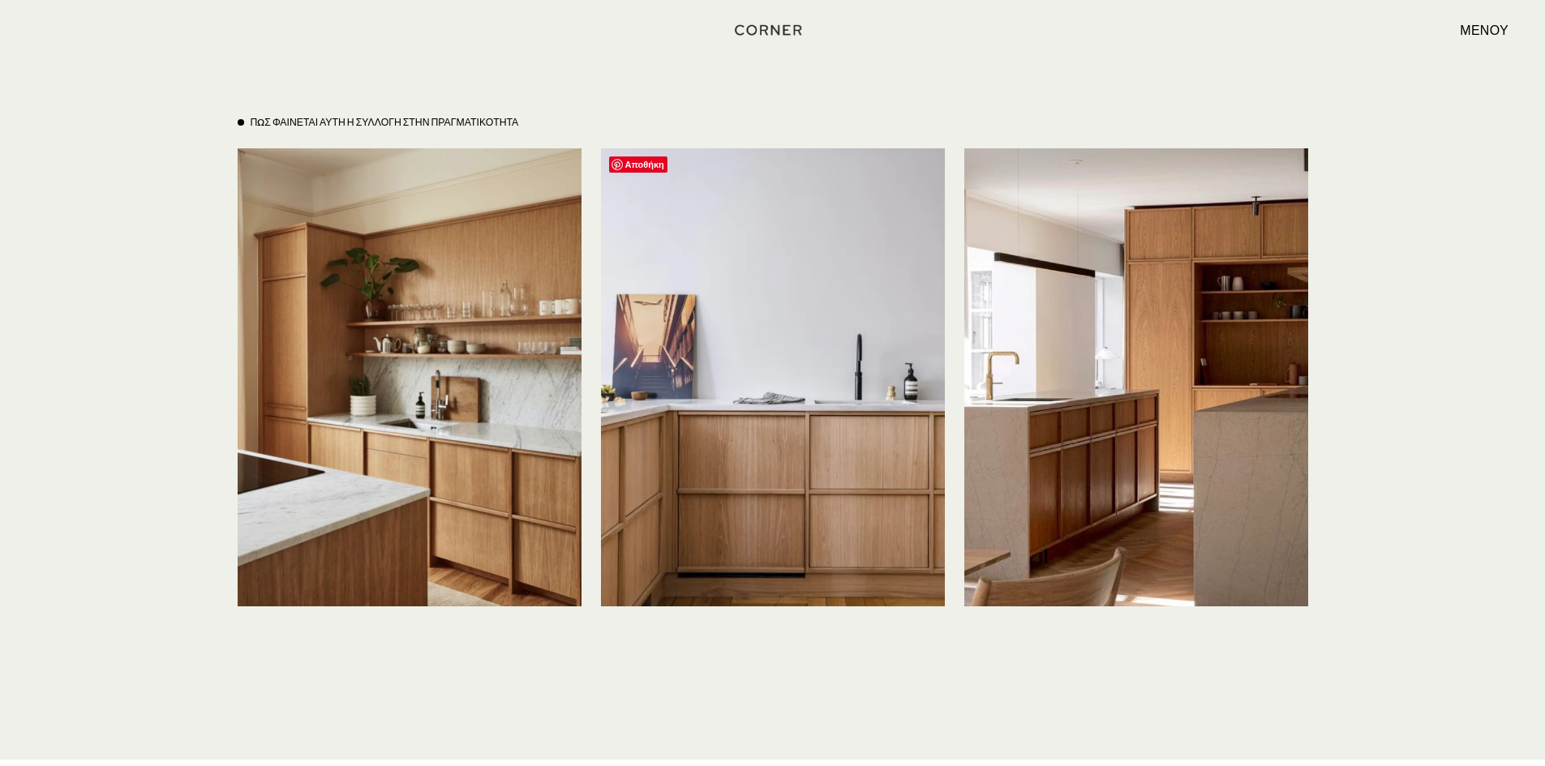
scroll to position [3812, 0]
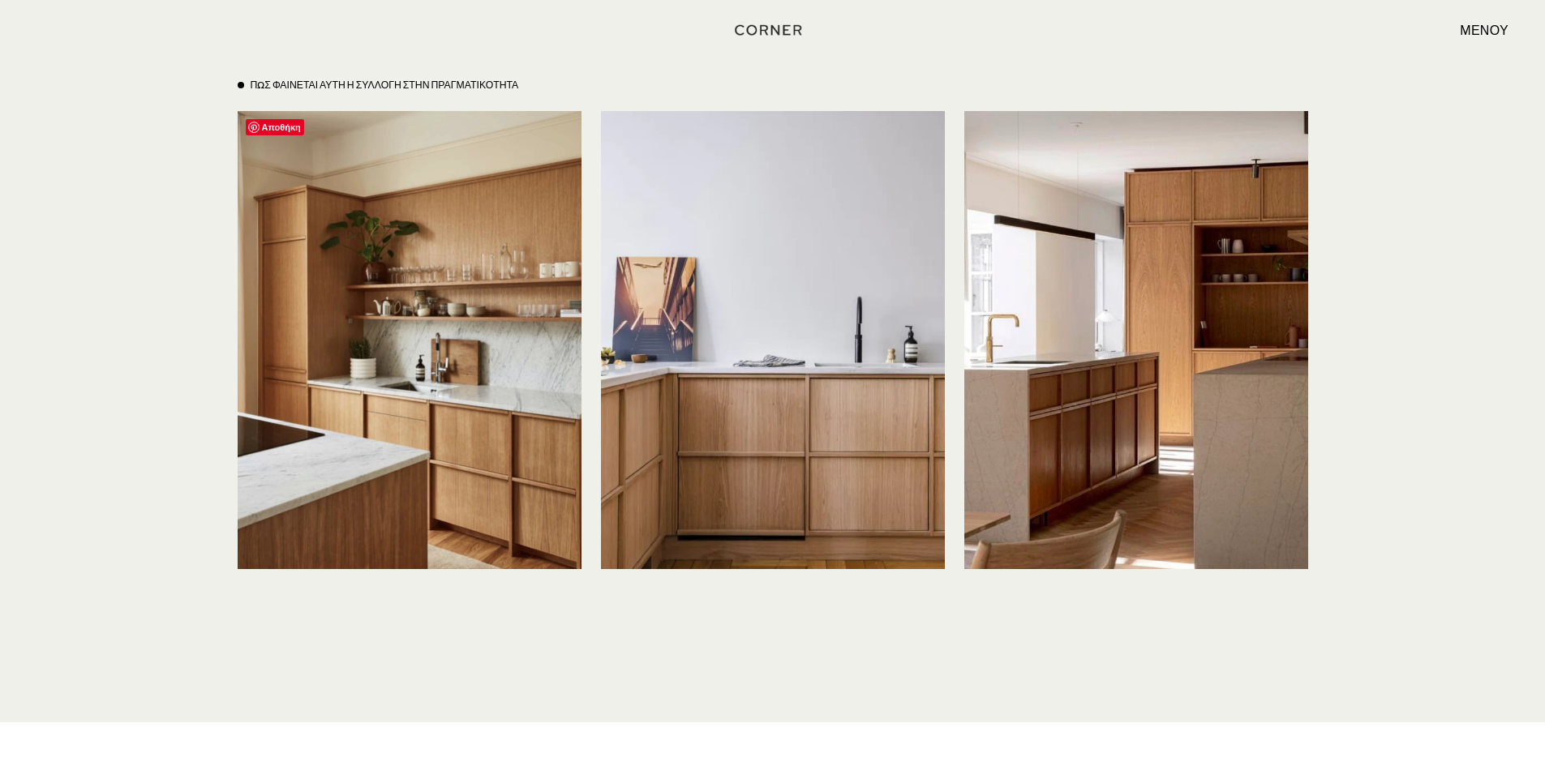
click at [539, 491] on img at bounding box center [410, 340] width 344 height 458
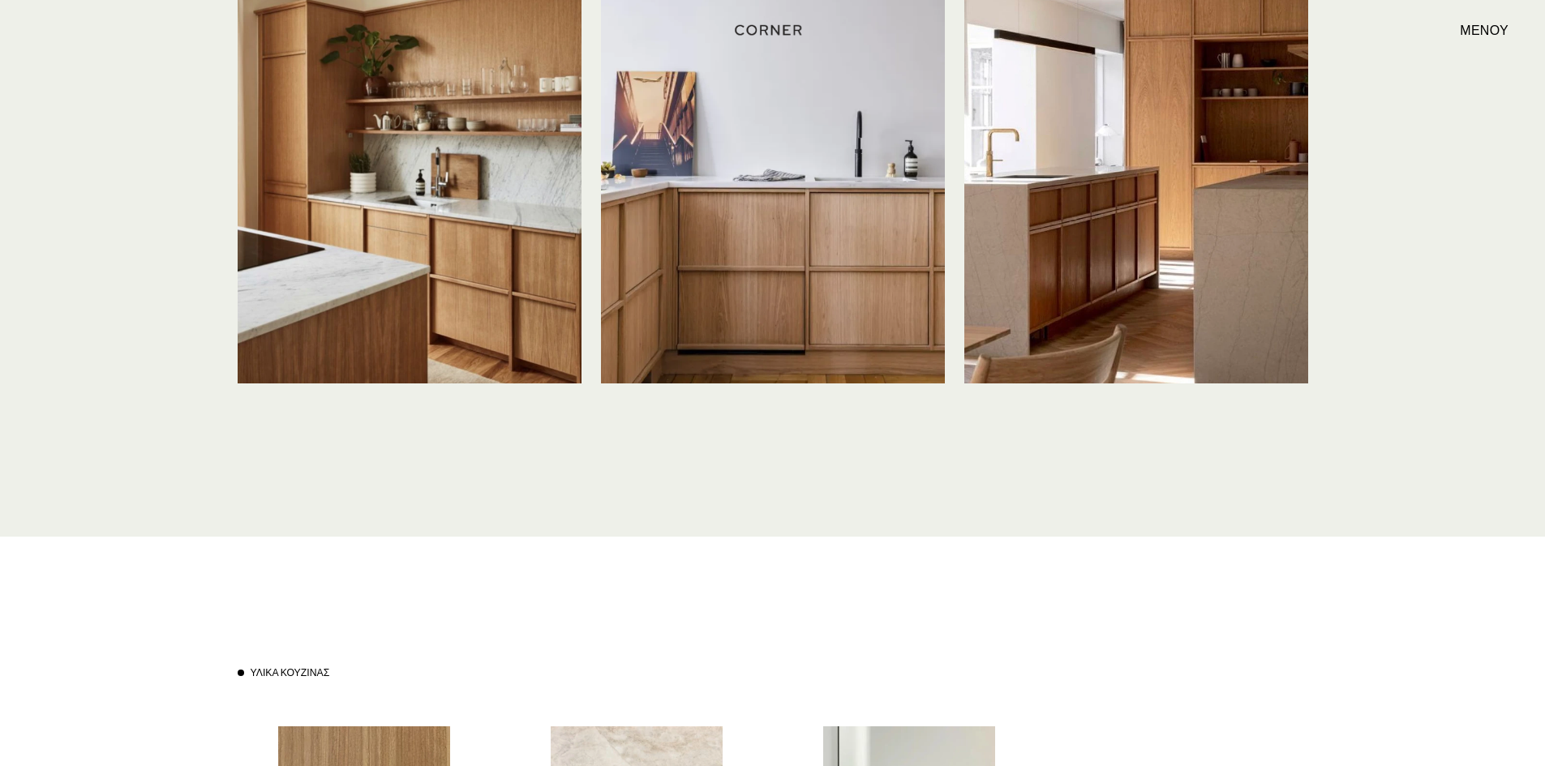
scroll to position [4136, 0]
